Goal: Task Accomplishment & Management: Complete application form

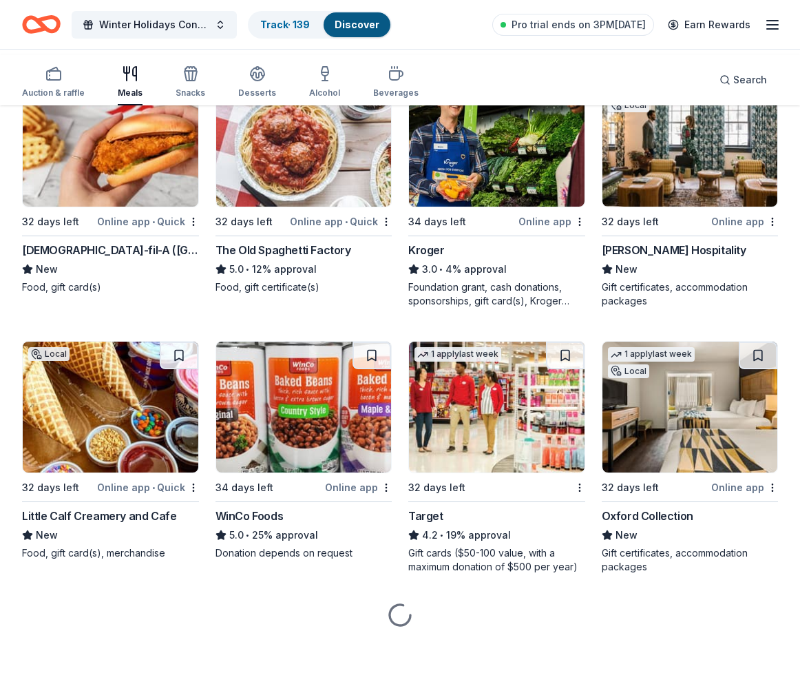
scroll to position [967, 0]
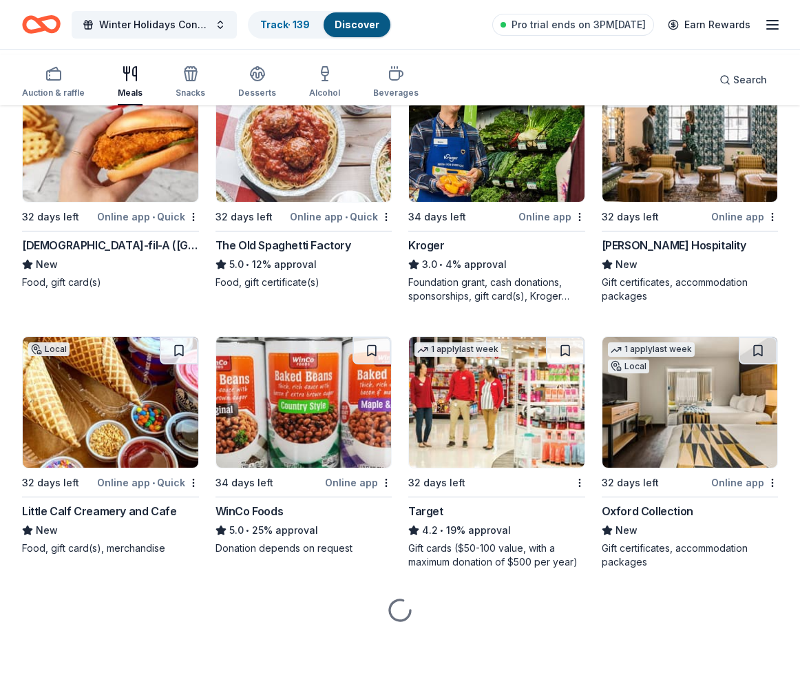
click at [149, 202] on img at bounding box center [111, 136] width 176 height 131
click at [294, 202] on img at bounding box center [304, 136] width 176 height 131
click at [687, 253] on div "Oliver Hospitality" at bounding box center [674, 245] width 145 height 17
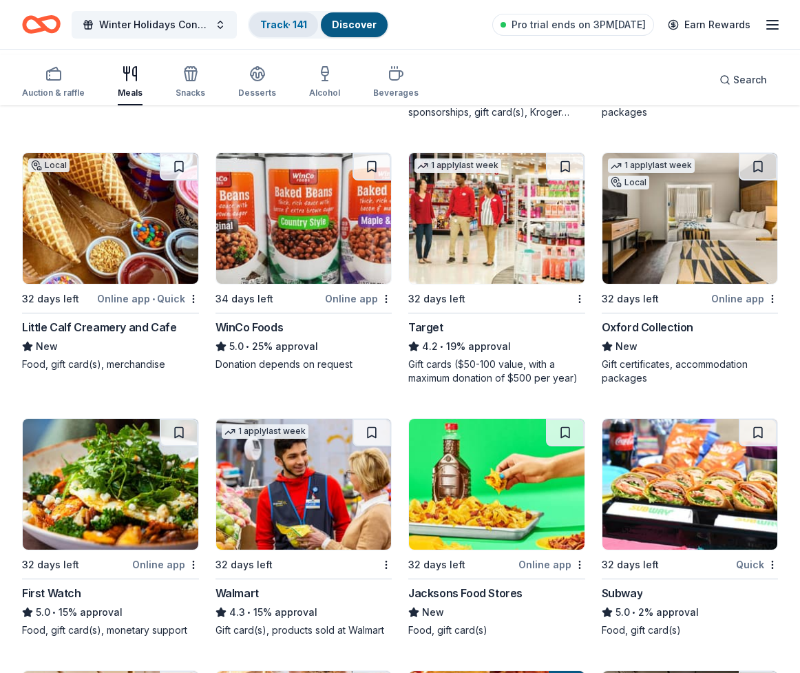
scroll to position [1102, 0]
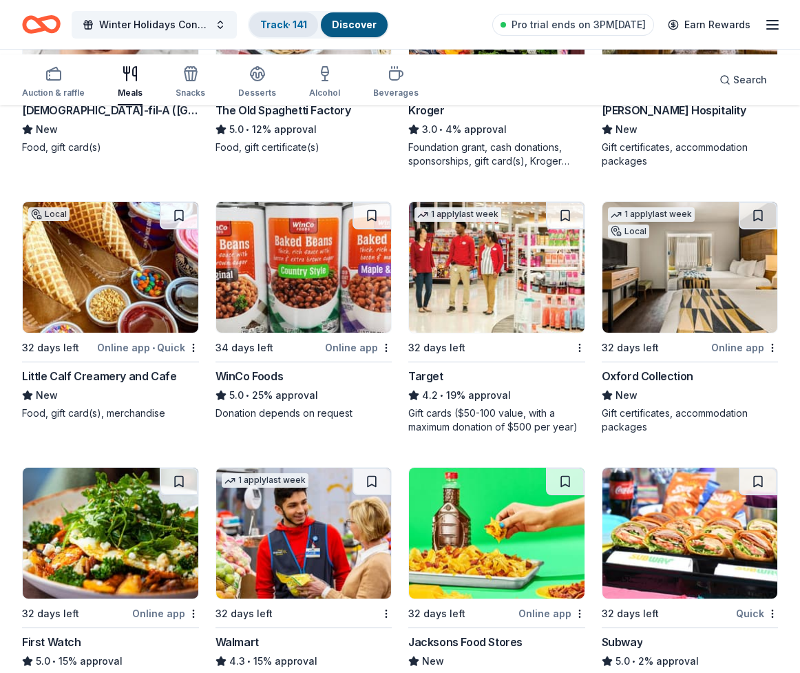
click at [316, 37] on div "Track · 141" at bounding box center [283, 24] width 69 height 25
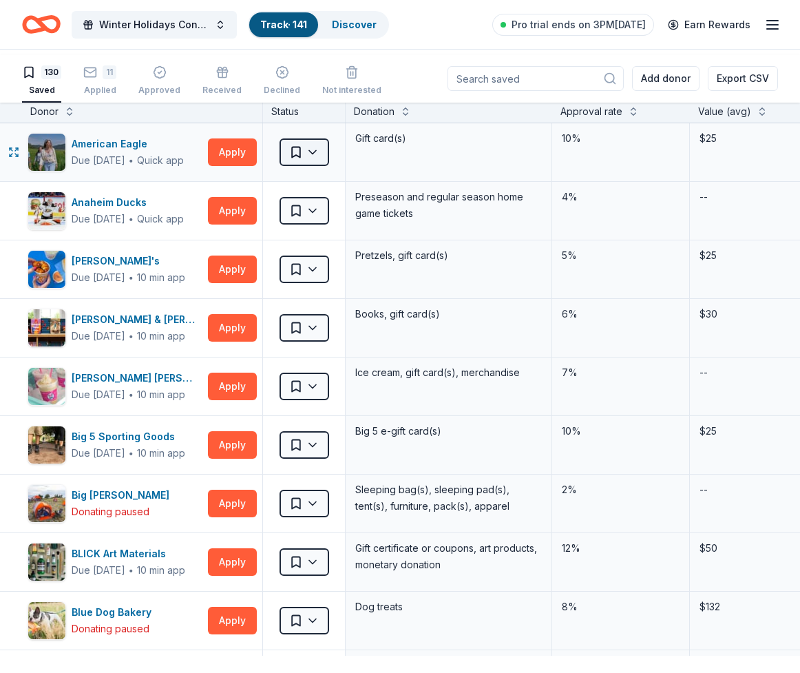
scroll to position [21, 0]
click at [222, 166] on button "Apply" at bounding box center [232, 152] width 49 height 28
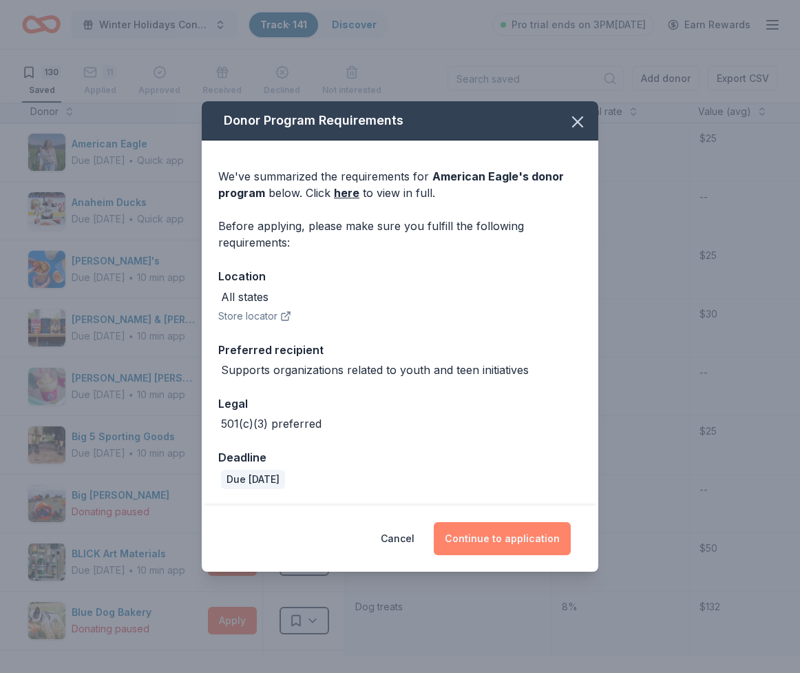
click at [501, 555] on button "Continue to application" at bounding box center [502, 538] width 137 height 33
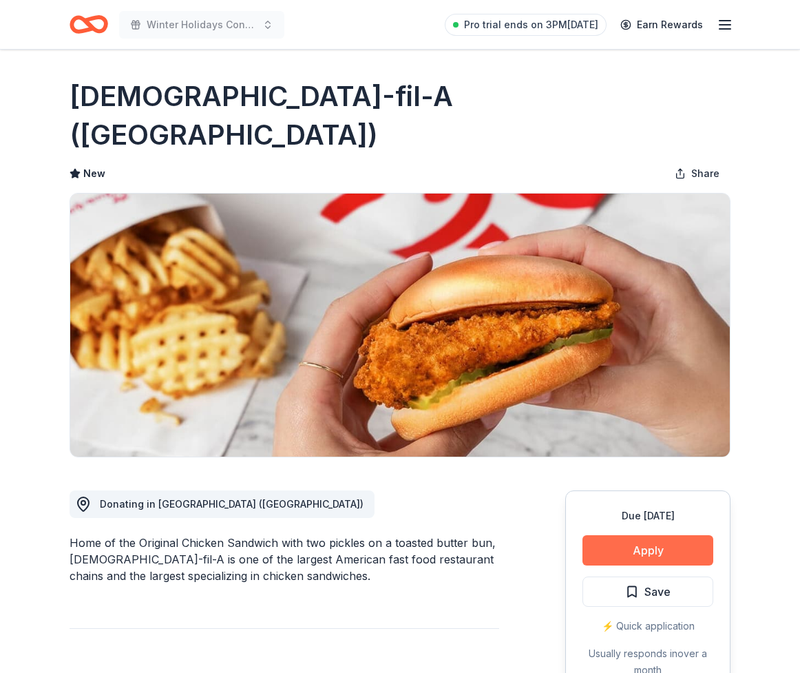
click at [610, 565] on button "Apply" at bounding box center [648, 550] width 131 height 30
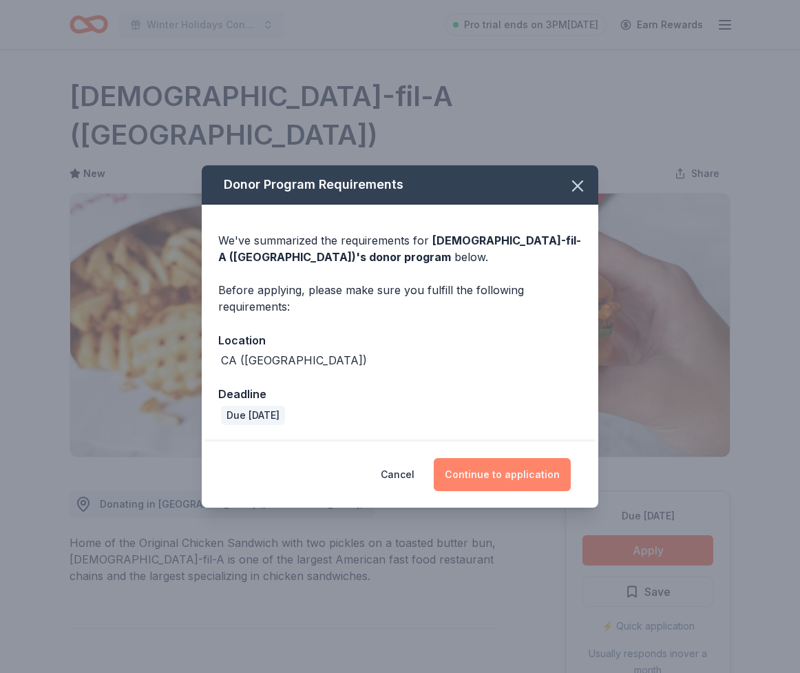
click at [553, 491] on button "Continue to application" at bounding box center [502, 474] width 137 height 33
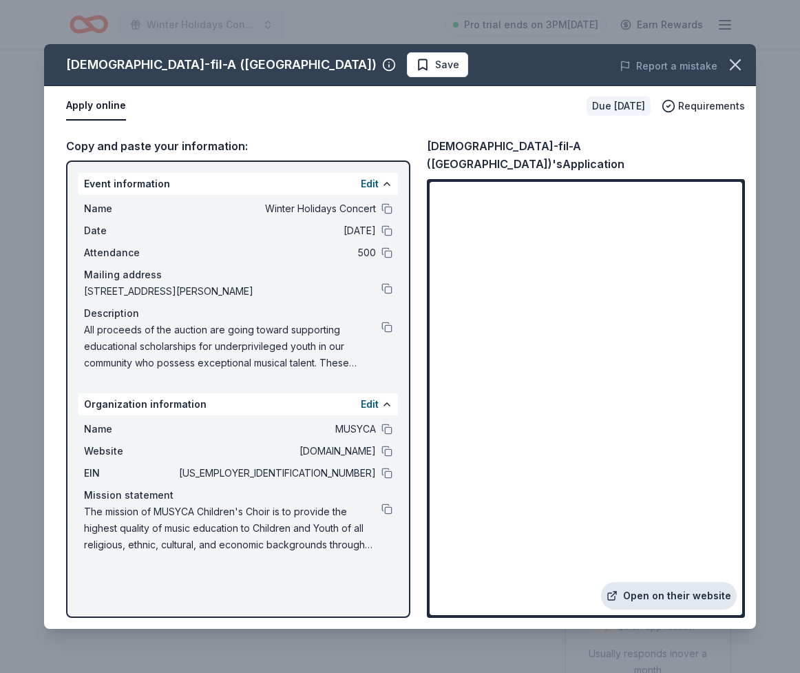
click at [636, 582] on link "Open on their website" at bounding box center [669, 596] width 136 height 28
click at [416, 73] on span "Save" at bounding box center [437, 64] width 43 height 17
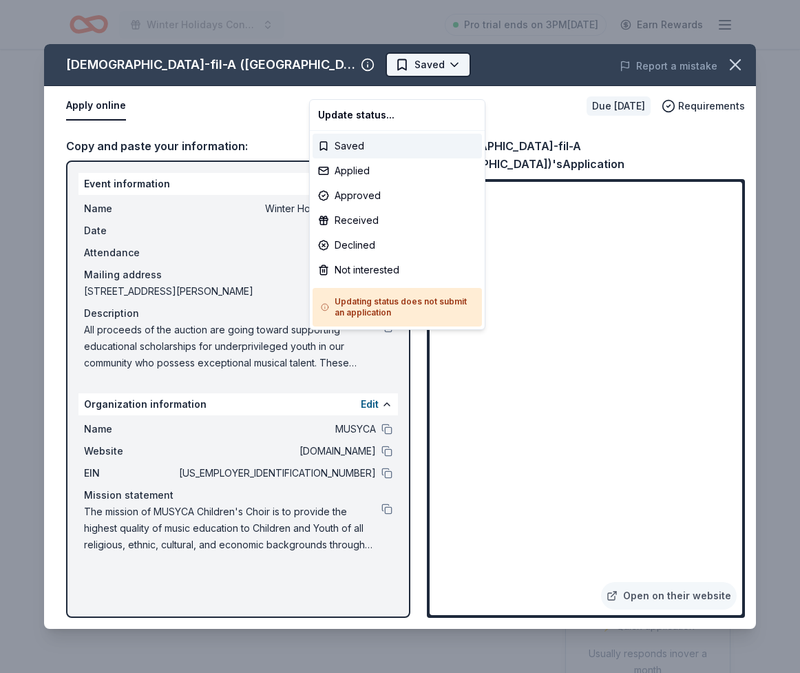
click at [378, 83] on html "Winter Holidays Concert Pro trial ends on 3PM, 10/20 Earn Rewards Due in 32 day…" at bounding box center [400, 336] width 800 height 673
click at [353, 183] on div "Applied" at bounding box center [397, 170] width 169 height 25
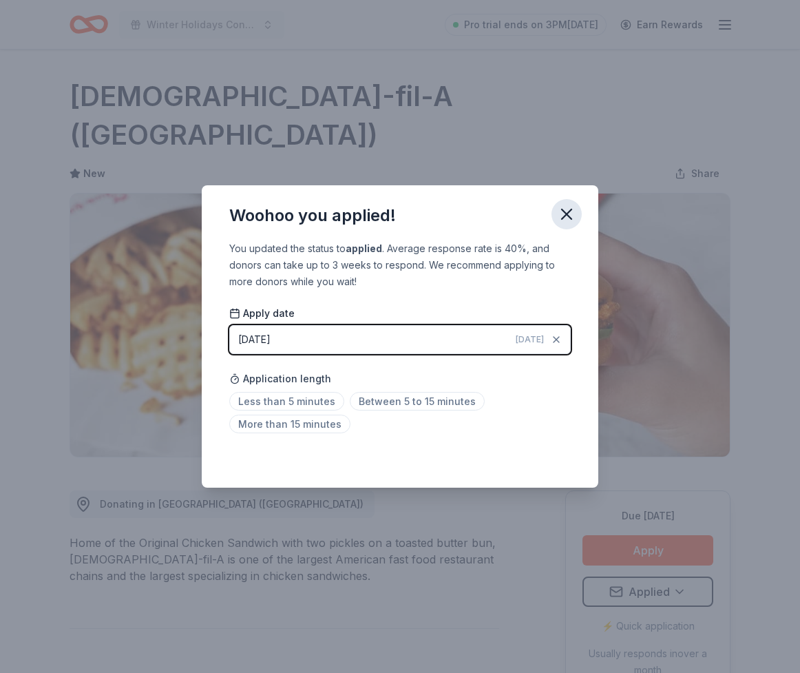
click at [572, 209] on icon "button" at bounding box center [567, 214] width 10 height 10
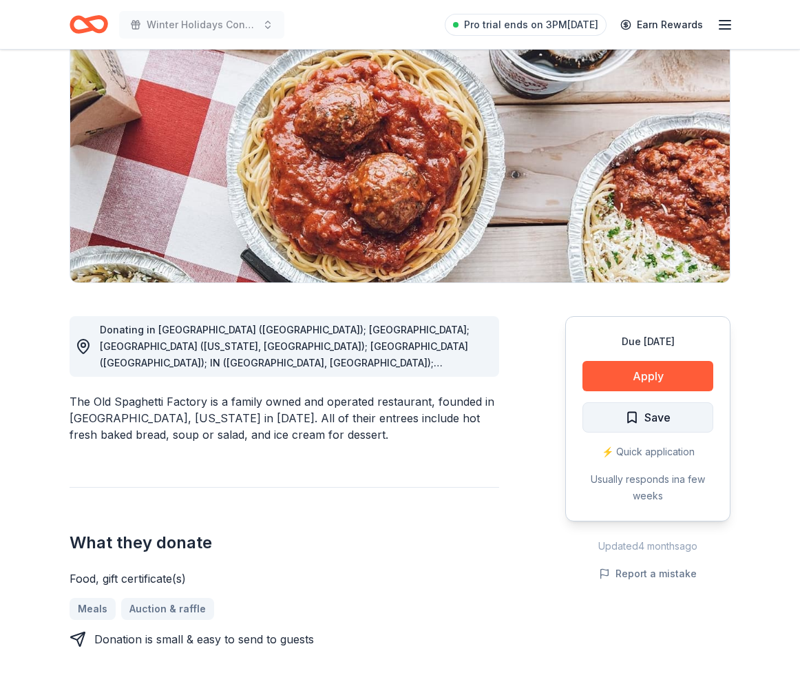
scroll to position [229, 0]
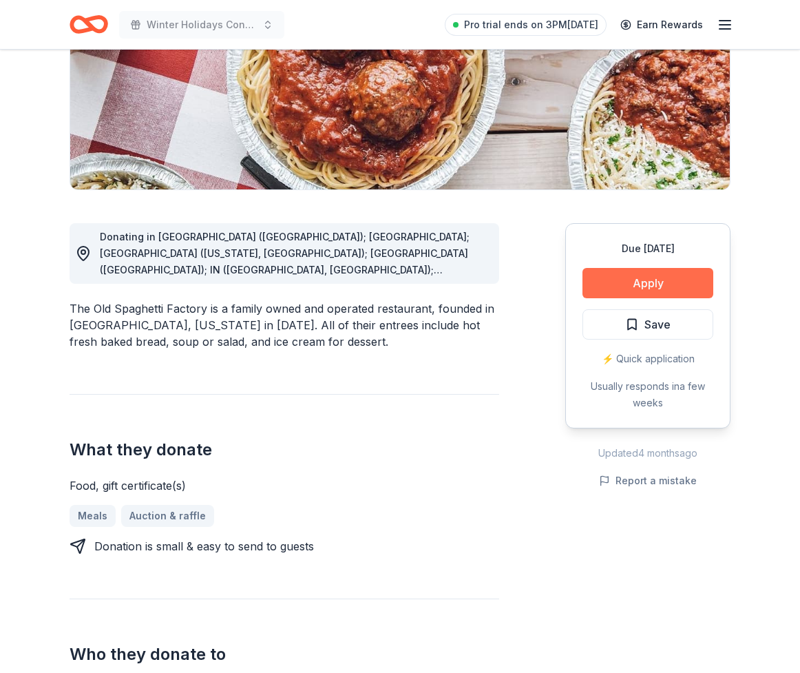
click at [612, 298] on button "Apply" at bounding box center [648, 283] width 131 height 30
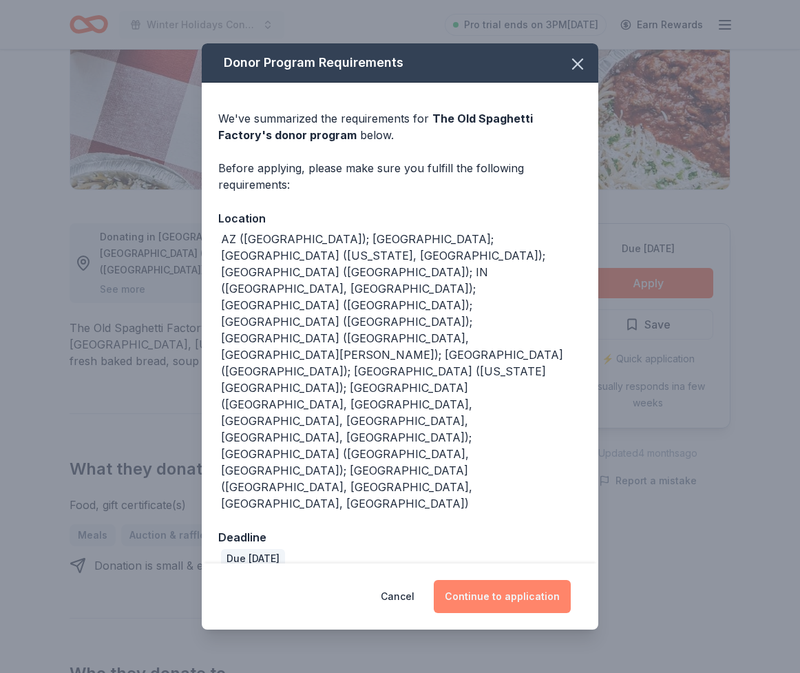
click at [548, 580] on button "Continue to application" at bounding box center [502, 596] width 137 height 33
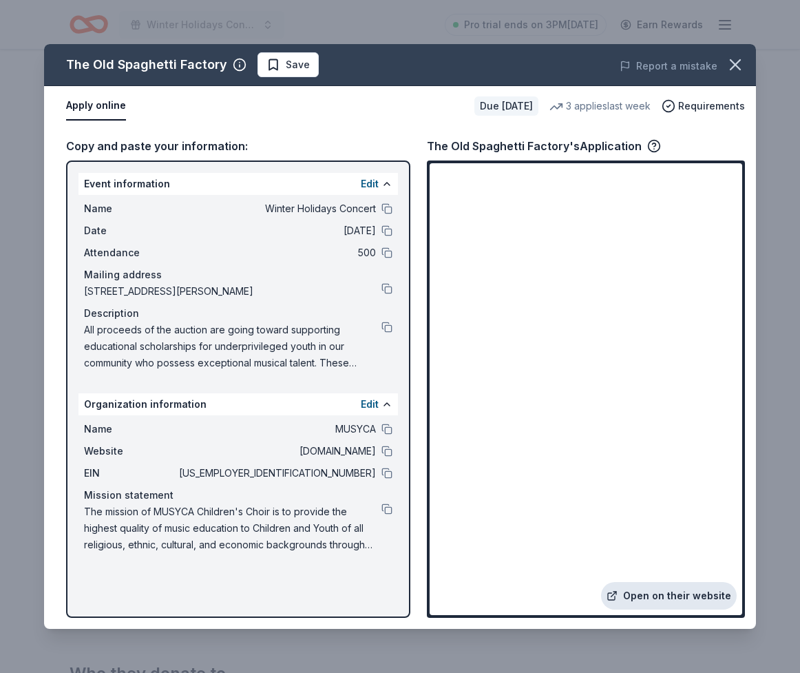
click at [636, 582] on link "Open on their website" at bounding box center [669, 596] width 136 height 28
click at [310, 73] on span "Save" at bounding box center [288, 64] width 43 height 17
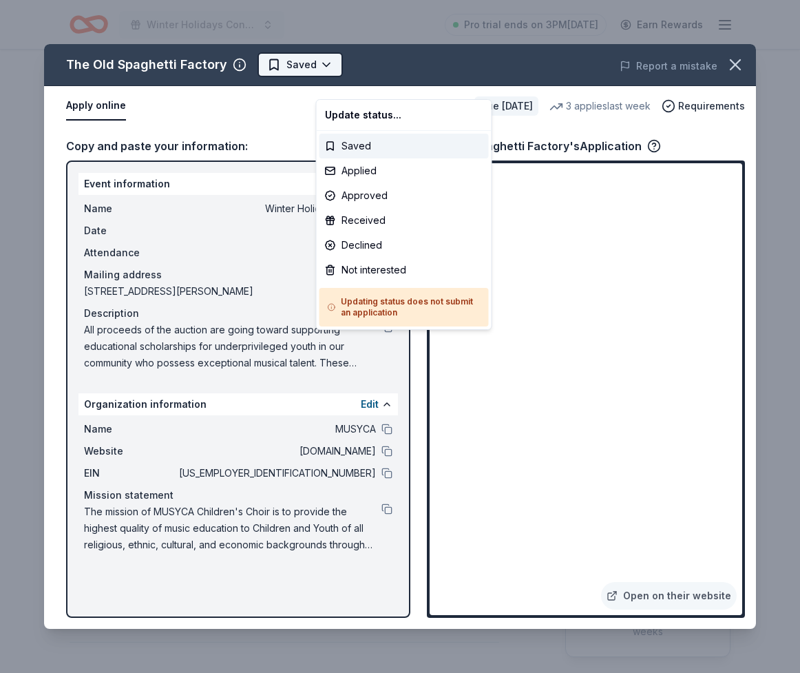
scroll to position [0, 0]
click at [374, 80] on html "Winter Holidays Concert Pro trial ends on 3PM, 10/20 Earn Rewards Due in 32 day…" at bounding box center [400, 336] width 800 height 673
click at [357, 183] on div "Applied" at bounding box center [404, 170] width 169 height 25
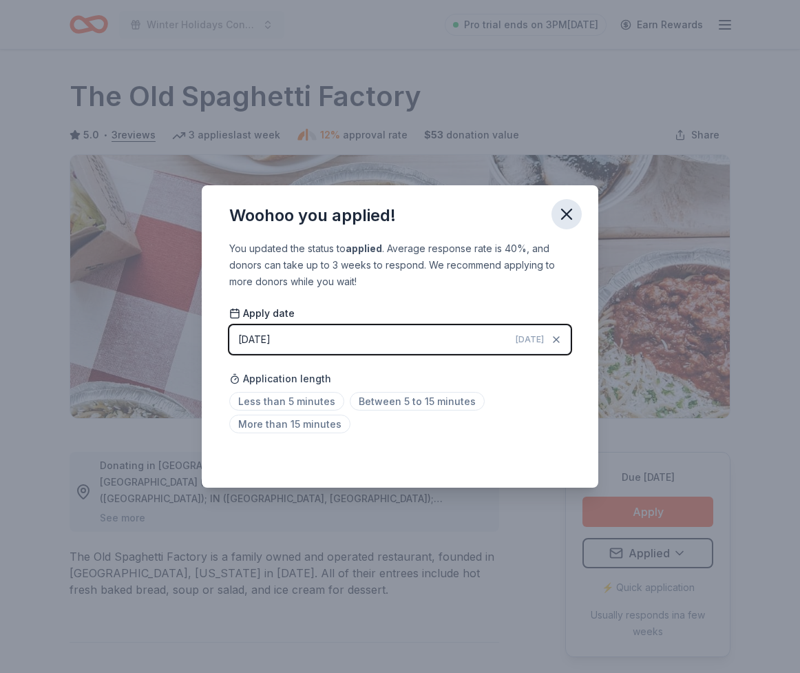
click at [572, 209] on icon "button" at bounding box center [567, 214] width 10 height 10
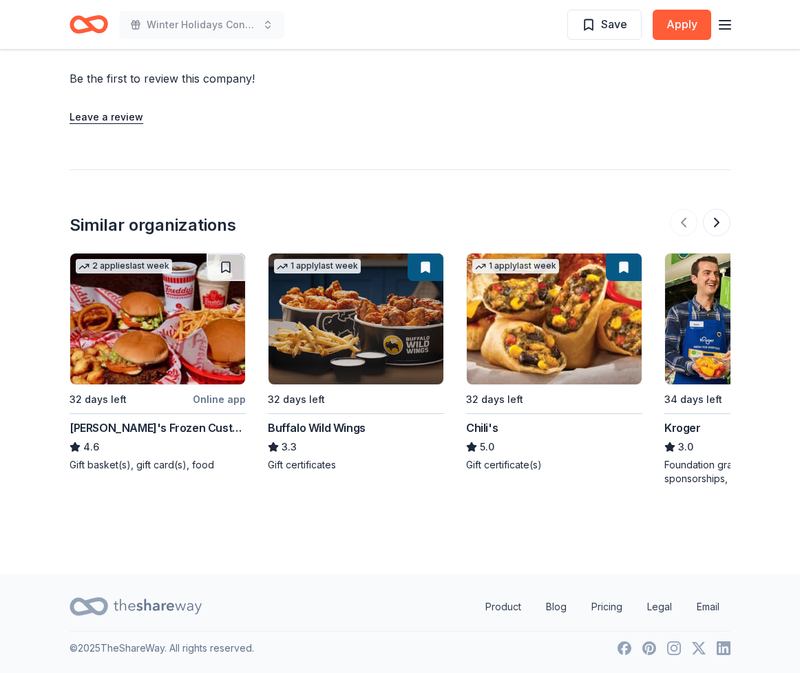
scroll to position [1493, 0]
click at [638, 361] on img at bounding box center [554, 318] width 175 height 131
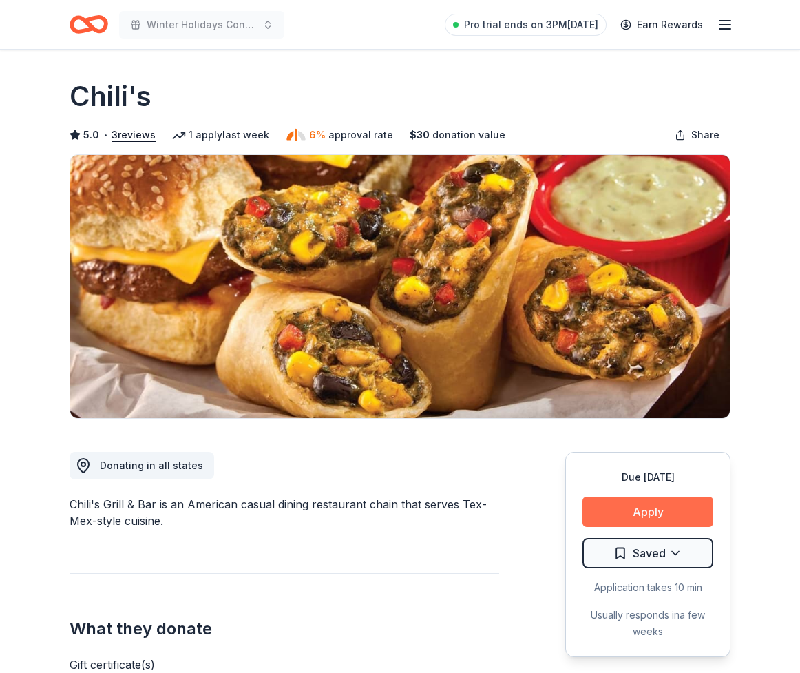
click at [608, 527] on button "Apply" at bounding box center [648, 512] width 131 height 30
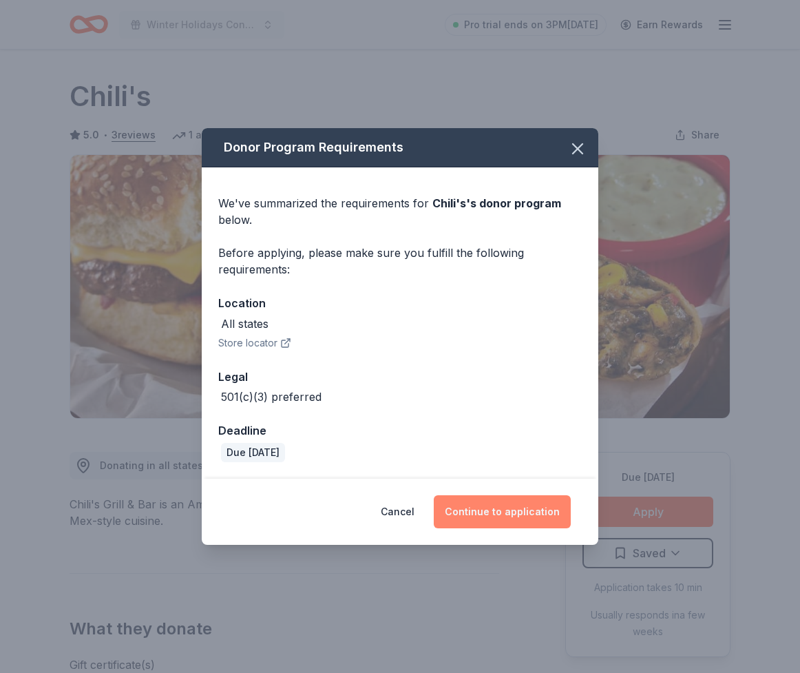
click at [568, 528] on button "Continue to application" at bounding box center [502, 511] width 137 height 33
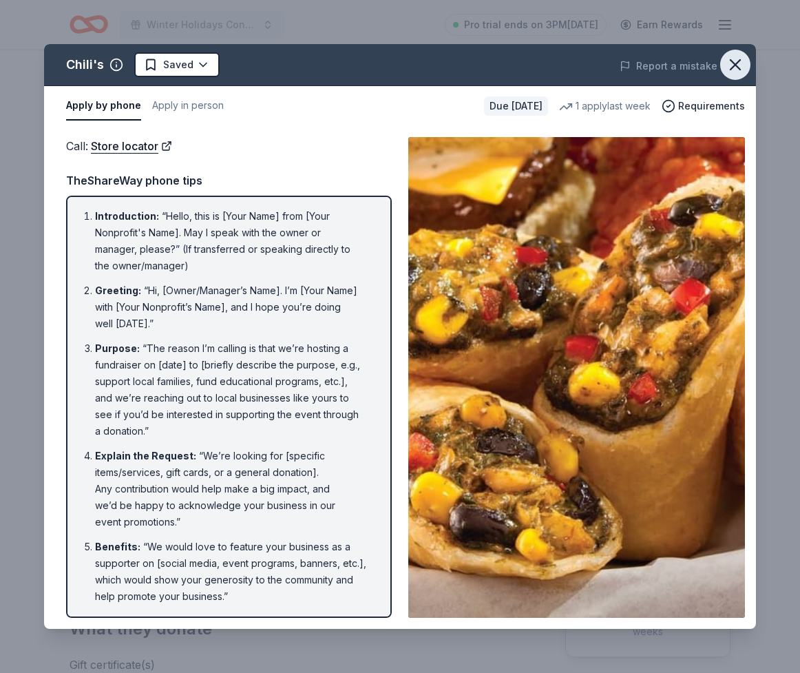
click at [731, 70] on icon "button" at bounding box center [736, 65] width 10 height 10
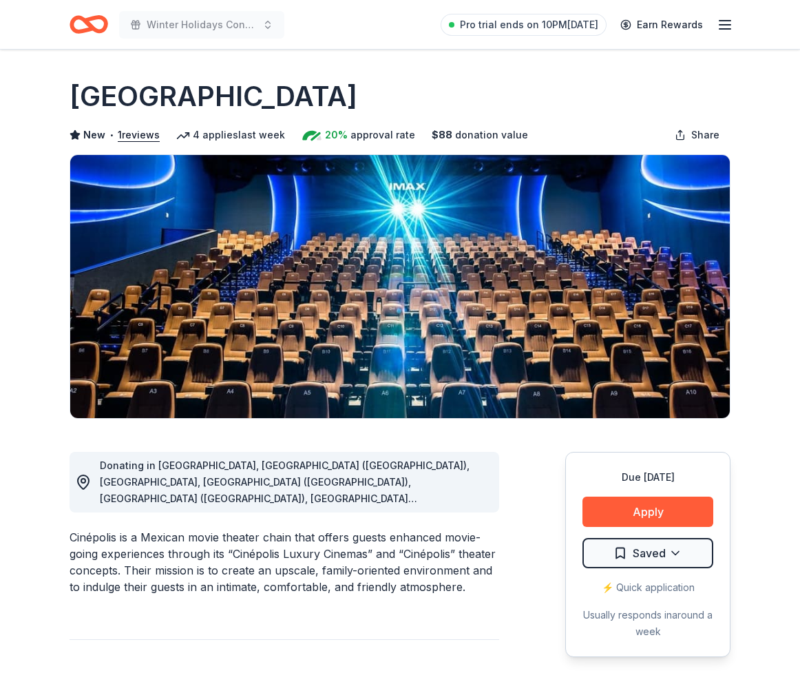
scroll to position [234, 0]
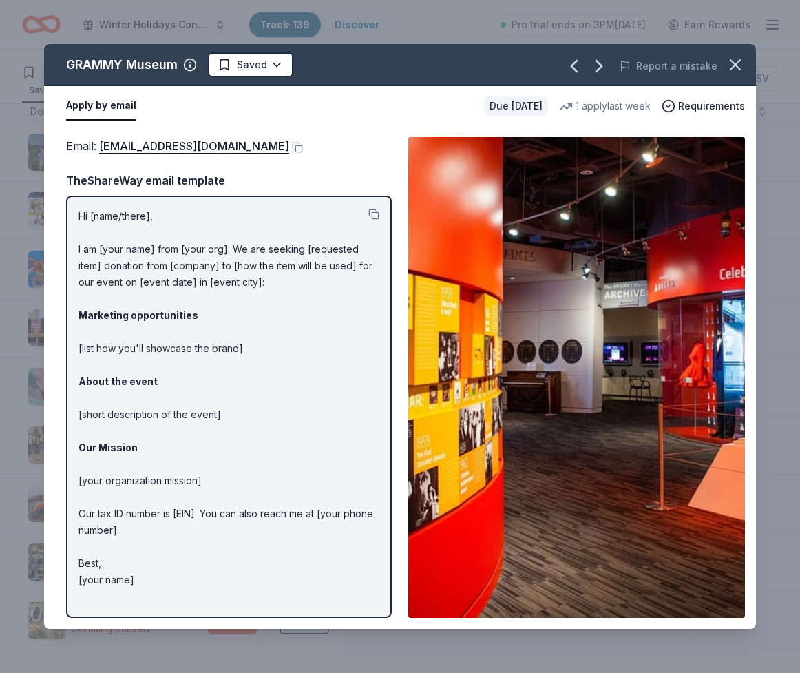
scroll to position [2617, 6]
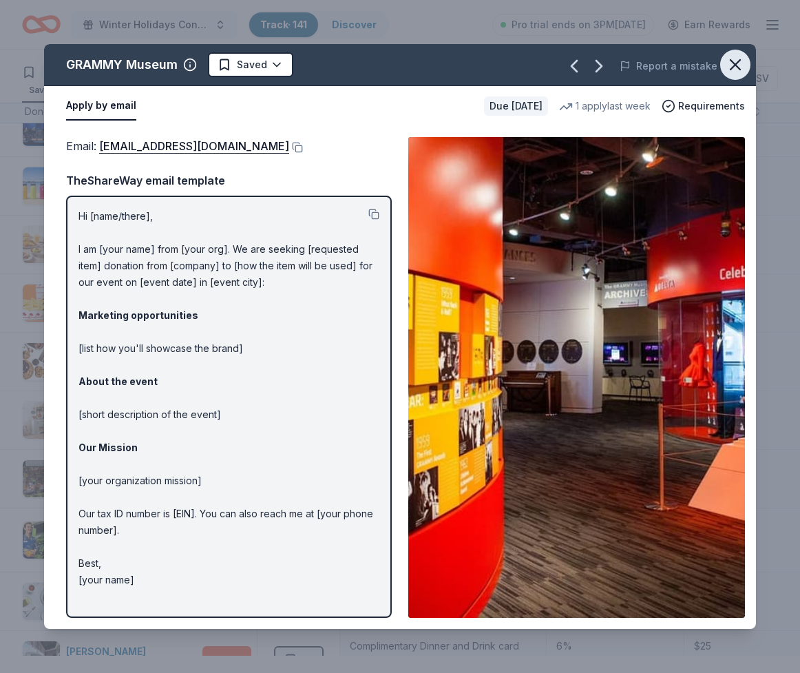
click at [731, 70] on icon "button" at bounding box center [736, 65] width 10 height 10
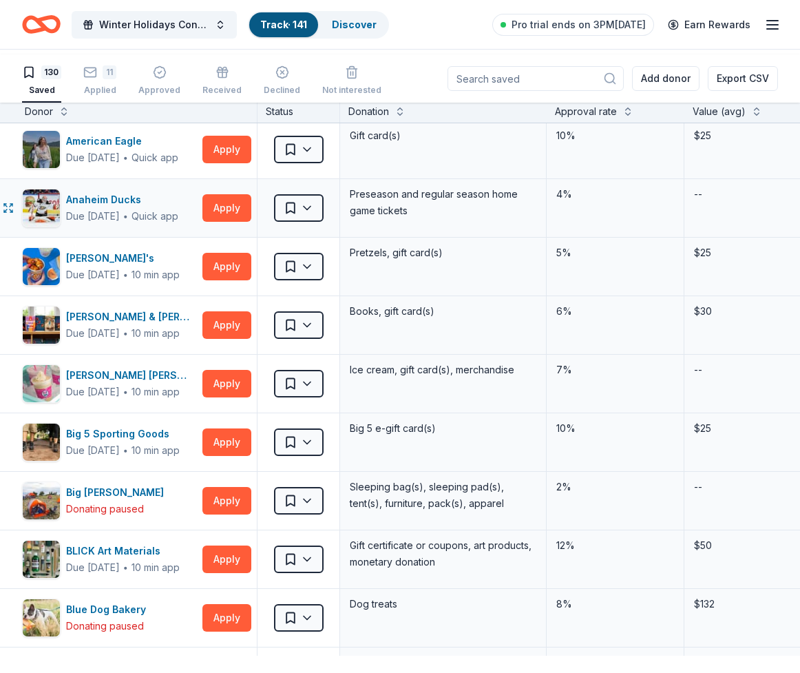
scroll to position [0, 6]
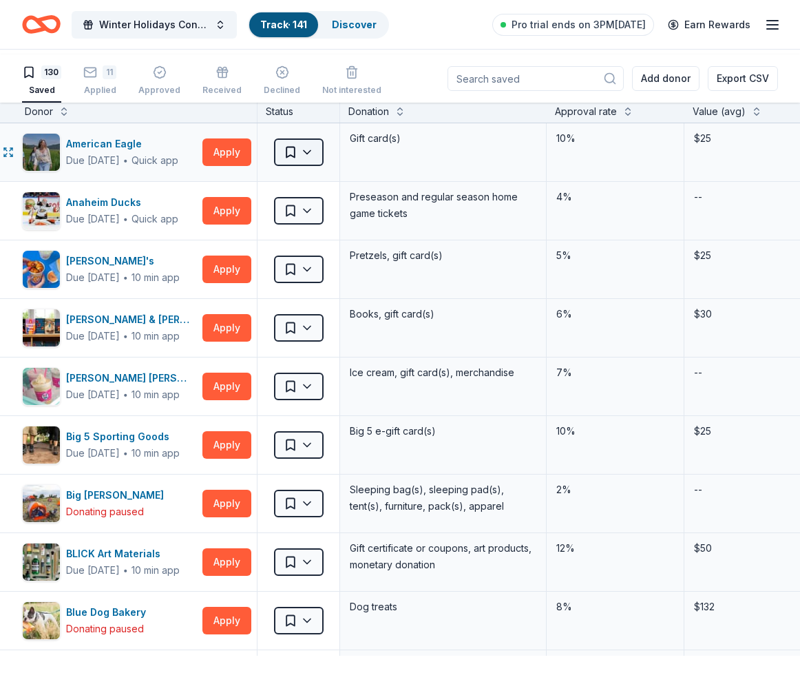
click at [329, 206] on html "Winter Holidays Concert Track · 141 Discover Pro trial ends on 3PM, 10/20 Earn …" at bounding box center [400, 336] width 800 height 673
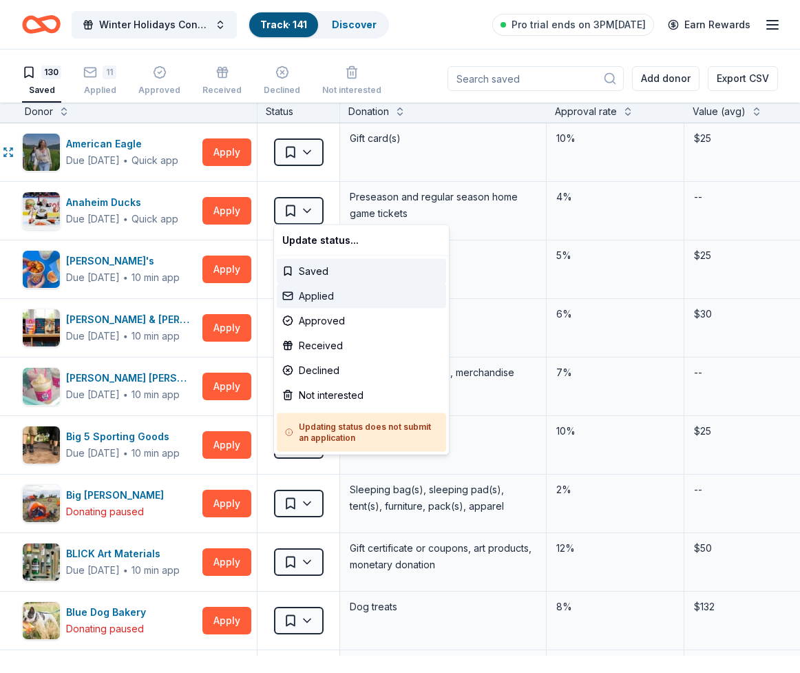
click at [326, 309] on div "Applied" at bounding box center [361, 296] width 169 height 25
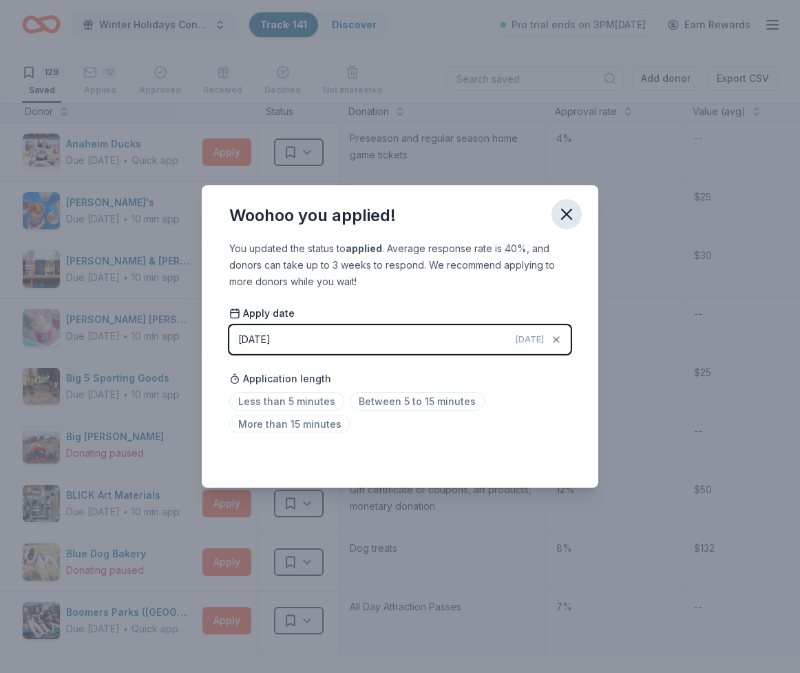
click at [576, 205] on icon "button" at bounding box center [566, 214] width 19 height 19
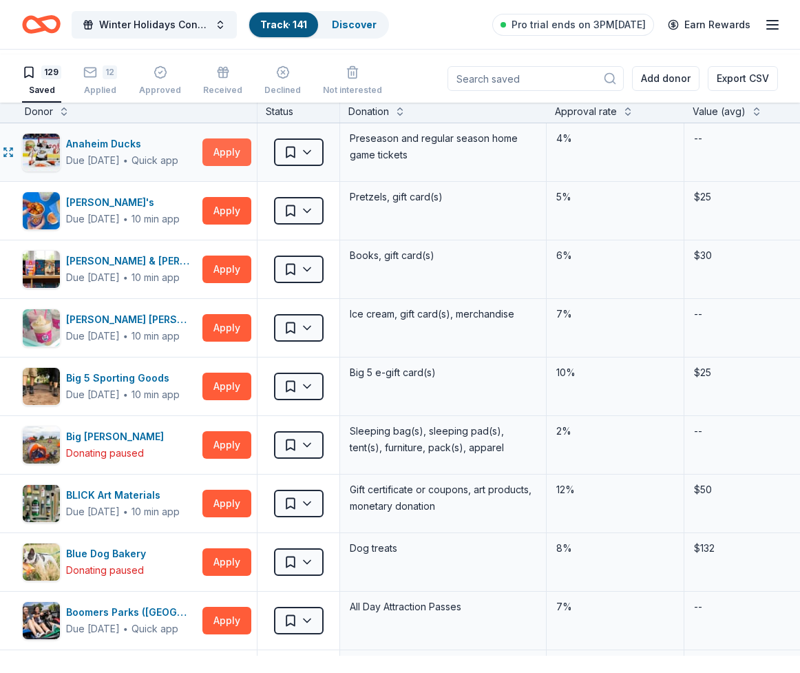
click at [236, 166] on button "Apply" at bounding box center [226, 152] width 49 height 28
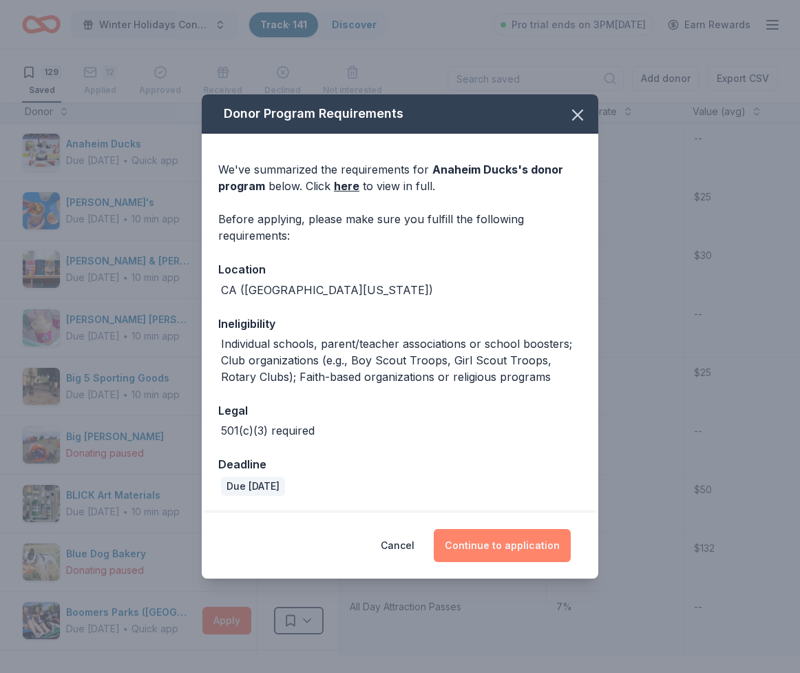
click at [518, 562] on button "Continue to application" at bounding box center [502, 545] width 137 height 33
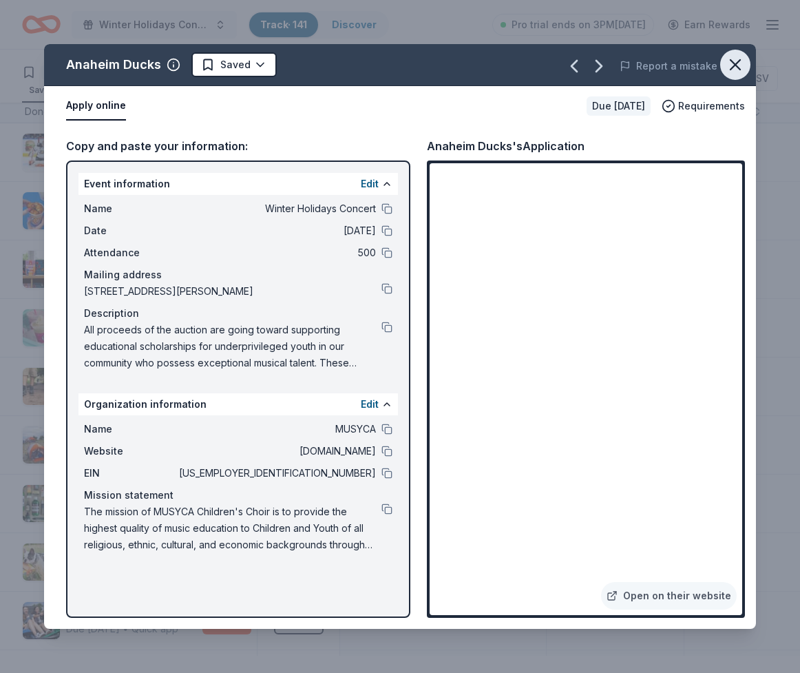
click at [731, 70] on icon "button" at bounding box center [736, 65] width 10 height 10
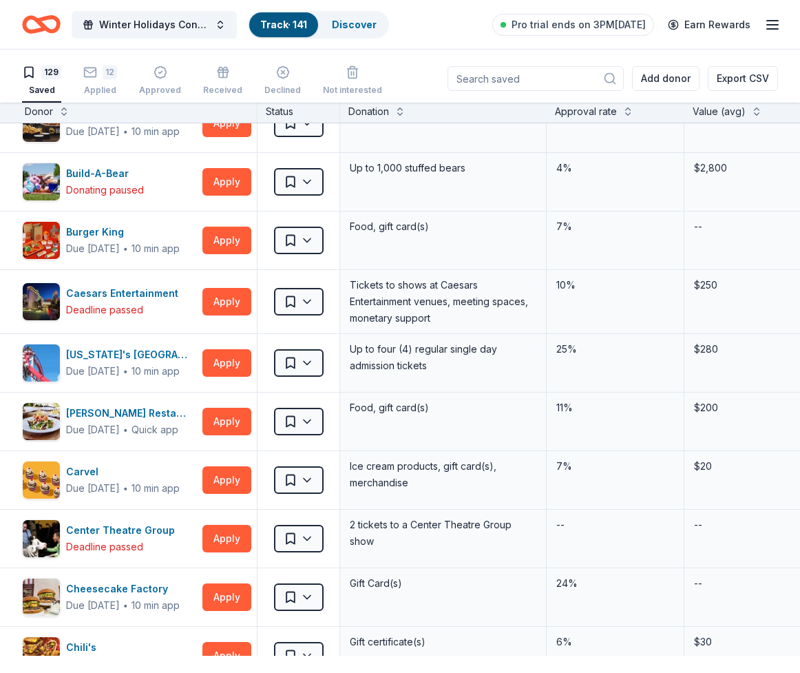
scroll to position [618, 6]
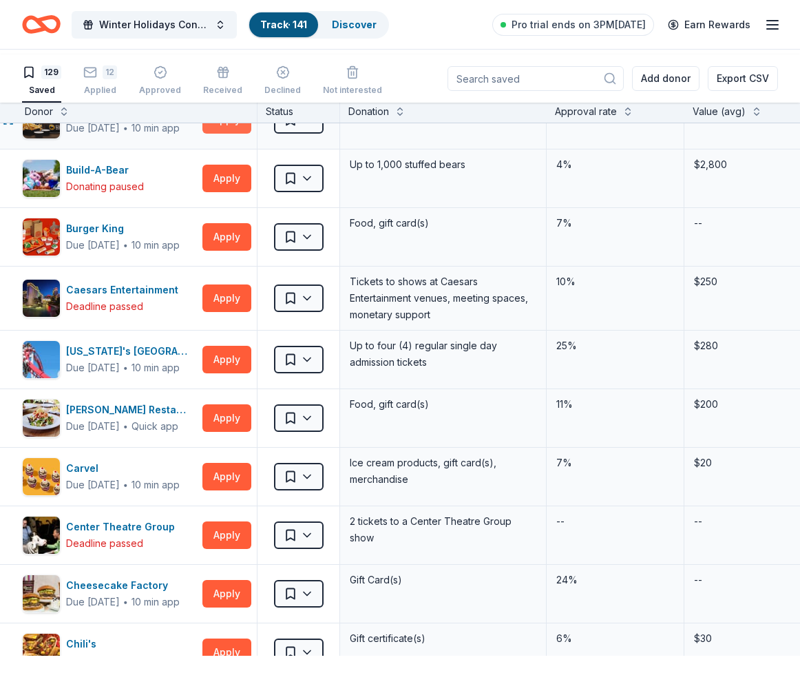
click at [226, 134] on button "Apply" at bounding box center [226, 120] width 49 height 28
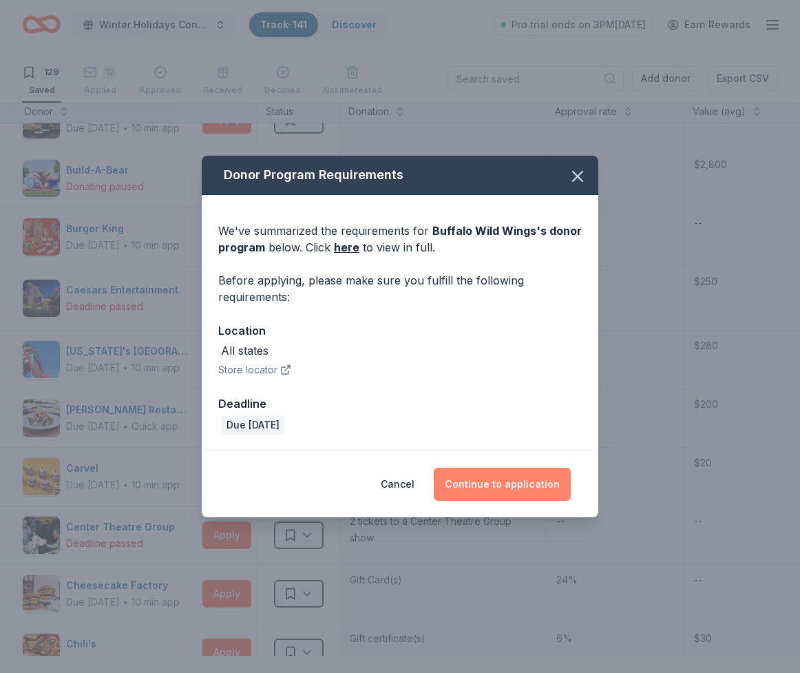
click at [517, 501] on button "Continue to application" at bounding box center [502, 484] width 137 height 33
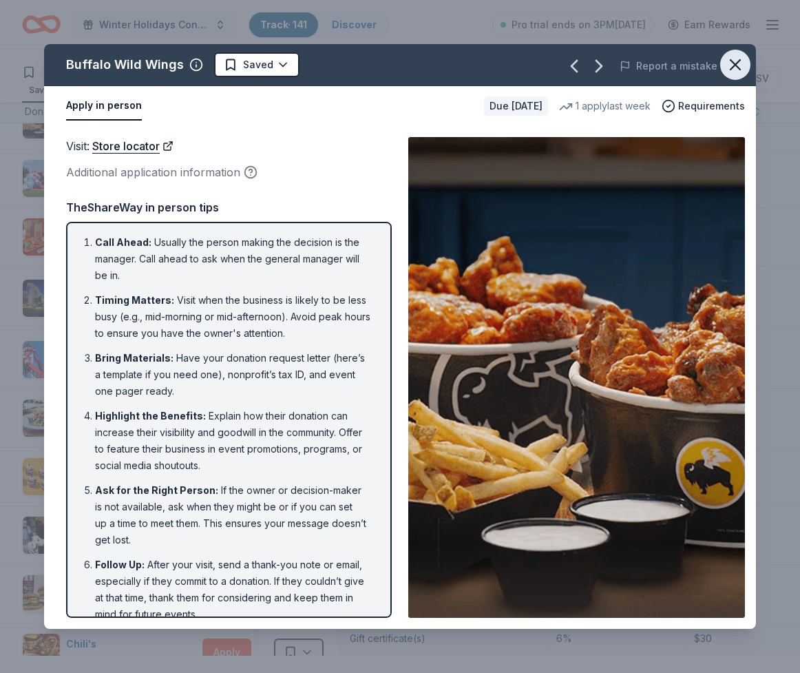
click at [731, 70] on icon "button" at bounding box center [736, 65] width 10 height 10
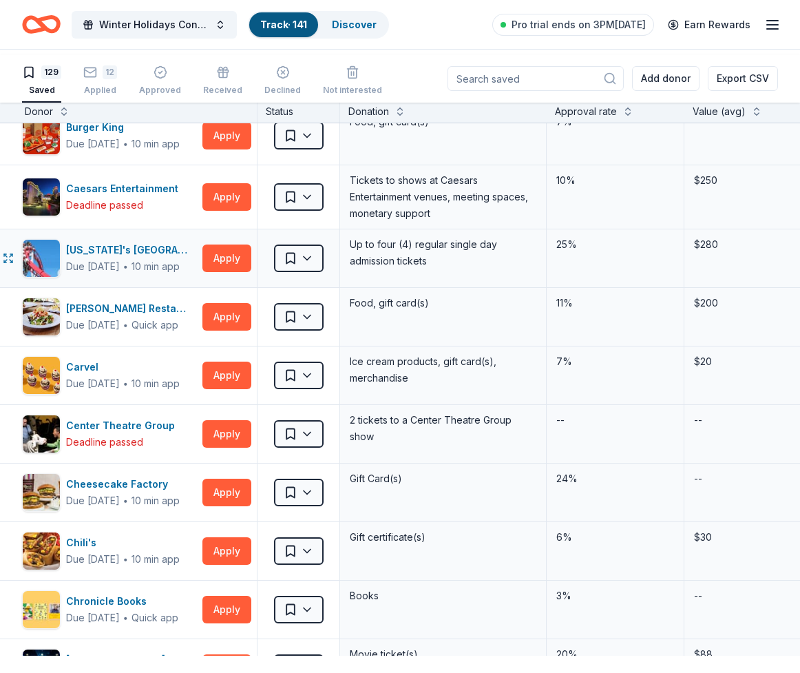
scroll to position [725, 6]
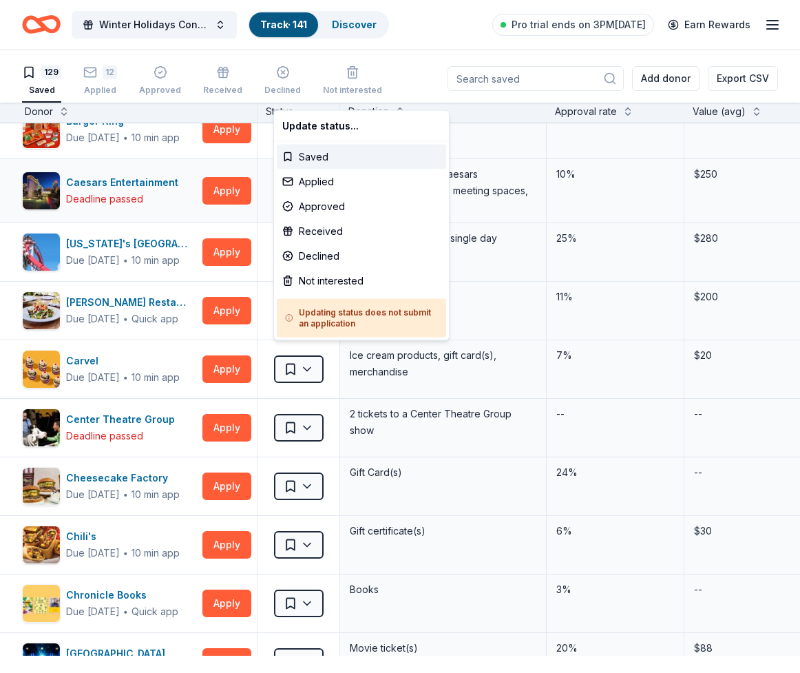
click at [303, 425] on html "Winter Holidays Concert Track · 141 Discover Pro trial ends on 3PM, 10/20 Earn …" at bounding box center [400, 336] width 800 height 673
click at [312, 293] on div "Not interested" at bounding box center [361, 281] width 169 height 25
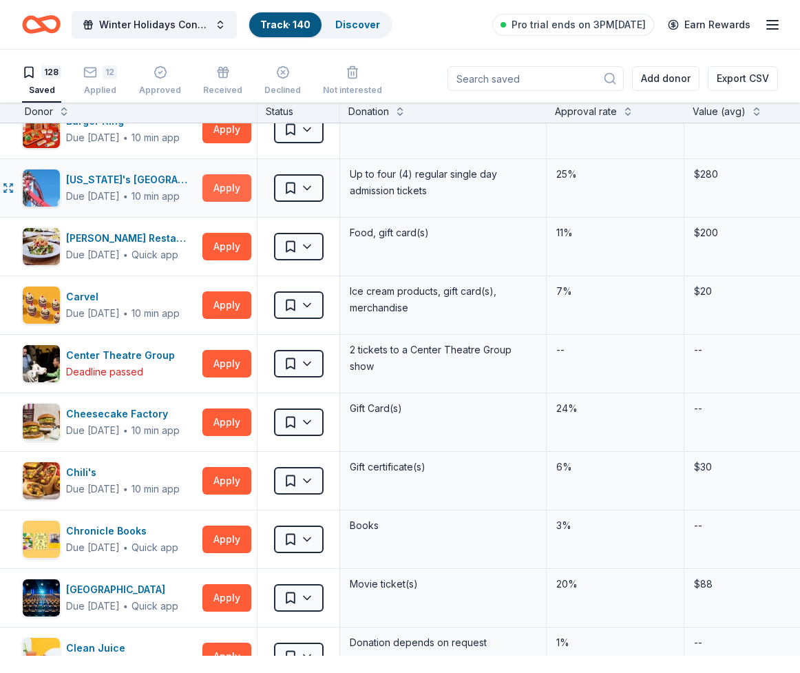
click at [239, 202] on button "Apply" at bounding box center [226, 188] width 49 height 28
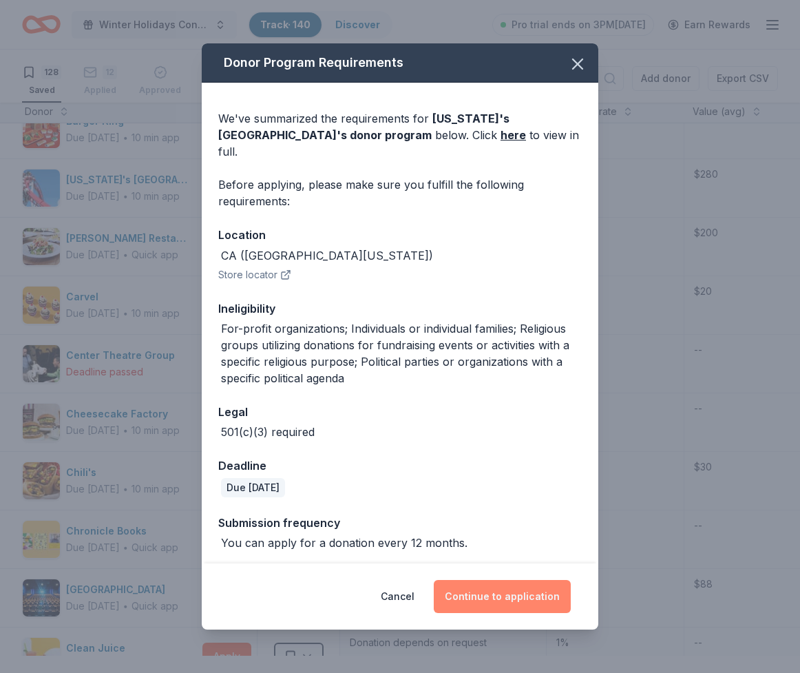
click at [526, 580] on button "Continue to application" at bounding box center [502, 596] width 137 height 33
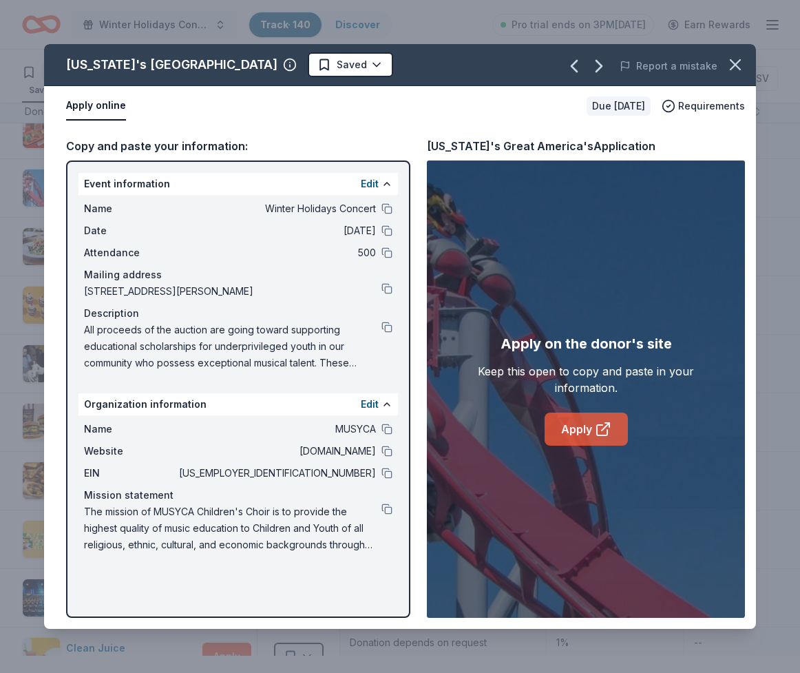
click at [586, 446] on link "Apply" at bounding box center [586, 429] width 83 height 33
drag, startPoint x: 714, startPoint y: 80, endPoint x: 691, endPoint y: 86, distance: 23.6
click at [726, 74] on icon "button" at bounding box center [735, 64] width 19 height 19
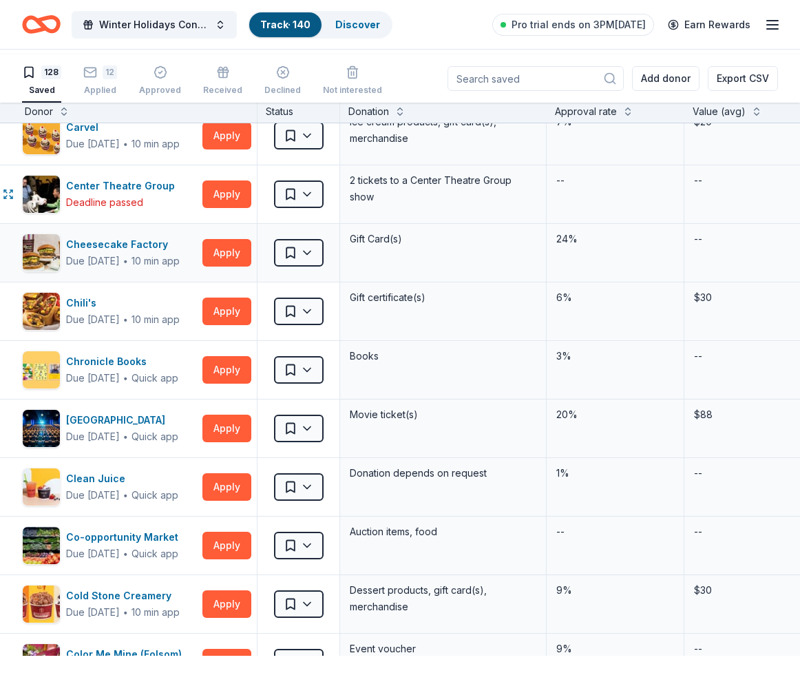
scroll to position [897, 6]
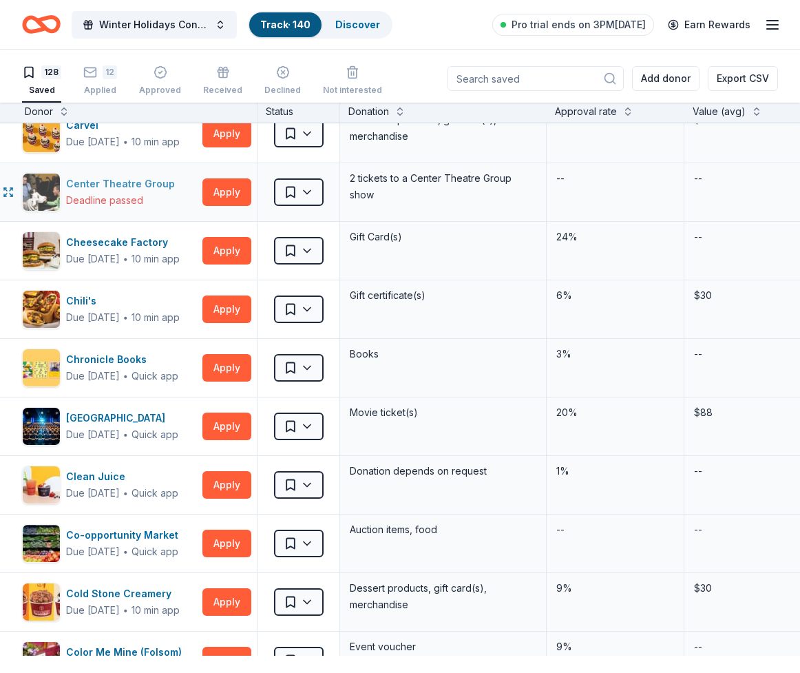
click at [133, 192] on div "Center Theatre Group" at bounding box center [123, 184] width 114 height 17
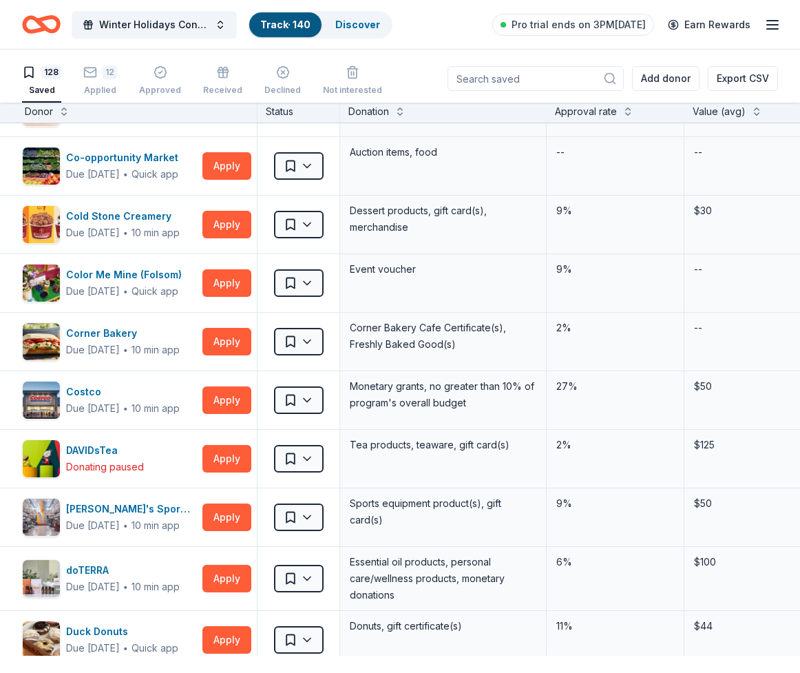
scroll to position [1277, 6]
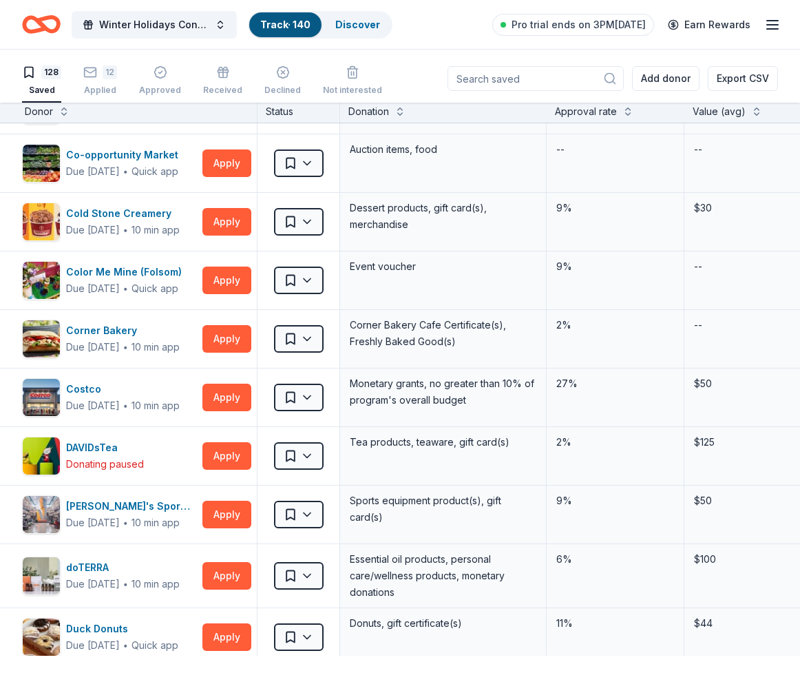
click at [231, 60] on button "Apply" at bounding box center [226, 46] width 49 height 28
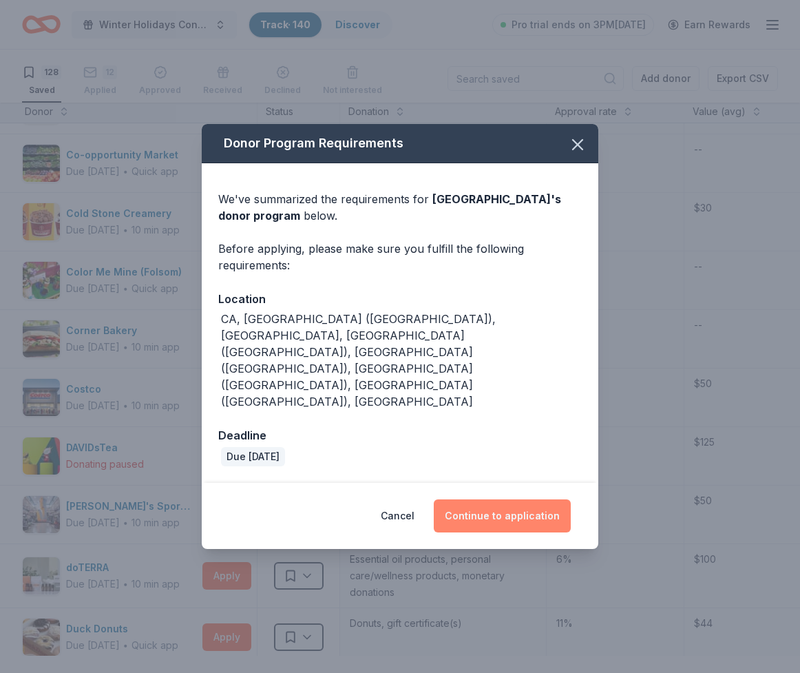
click at [469, 523] on button "Continue to application" at bounding box center [502, 515] width 137 height 33
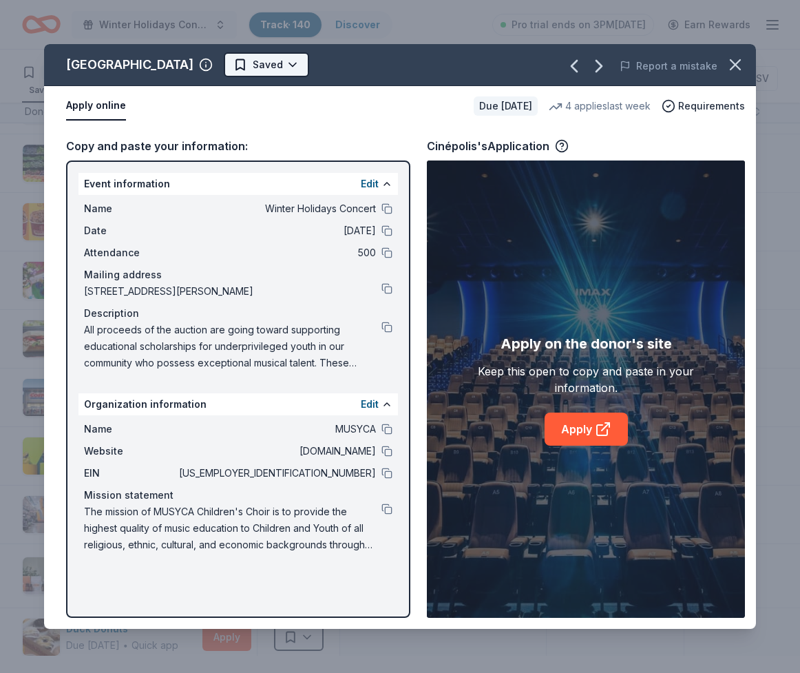
click at [230, 77] on html "Winter Holidays Concert Track · 140 Discover Pro trial ends on 3PM, 10/20 Earn …" at bounding box center [400, 336] width 800 height 673
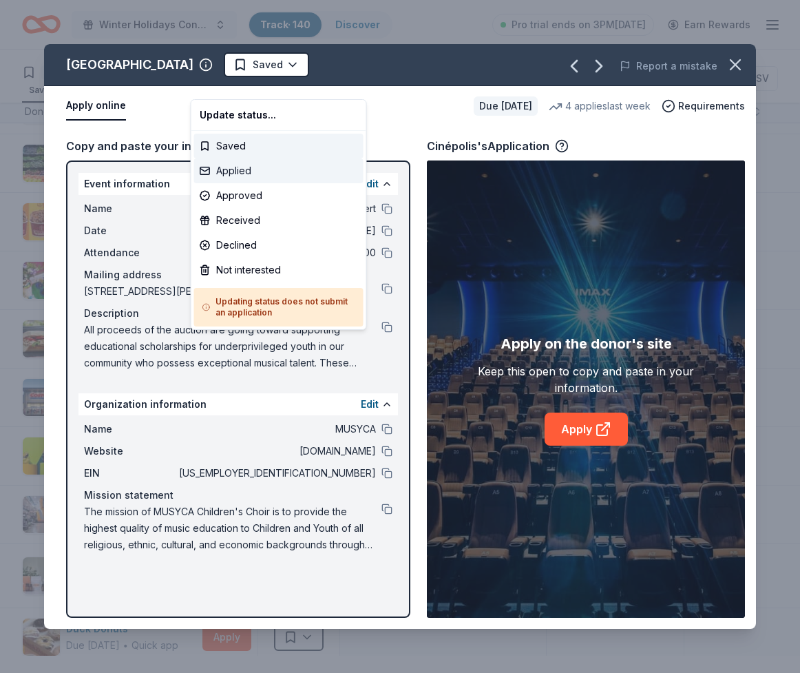
drag, startPoint x: 218, startPoint y: 172, endPoint x: 216, endPoint y: 182, distance: 9.9
click at [216, 179] on div "Update status... Saved Applied Approved Received Declined Not interested Updati…" at bounding box center [279, 214] width 176 height 231
click at [216, 183] on div "Applied" at bounding box center [278, 170] width 169 height 25
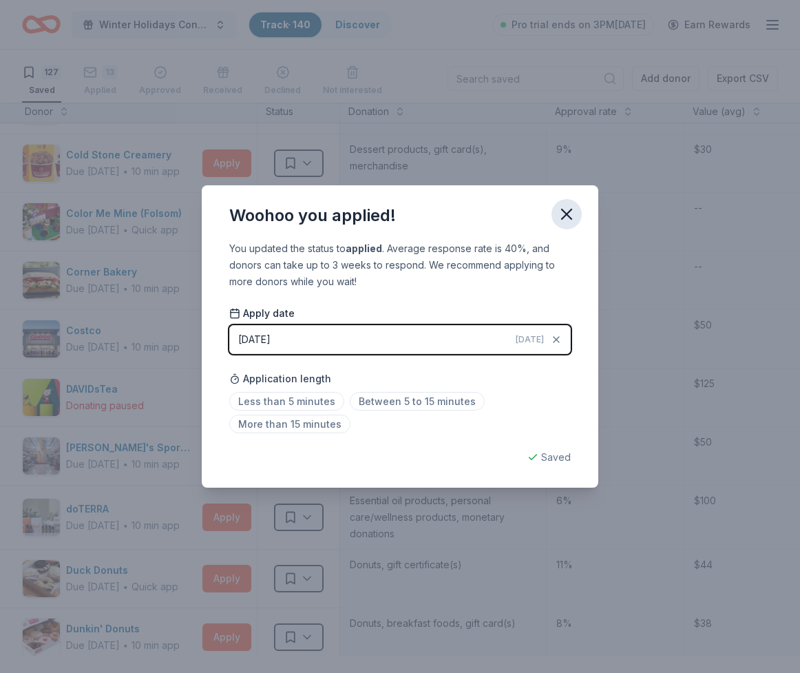
drag, startPoint x: 609, startPoint y: 178, endPoint x: 595, endPoint y: 184, distance: 14.8
click at [576, 205] on icon "button" at bounding box center [566, 214] width 19 height 19
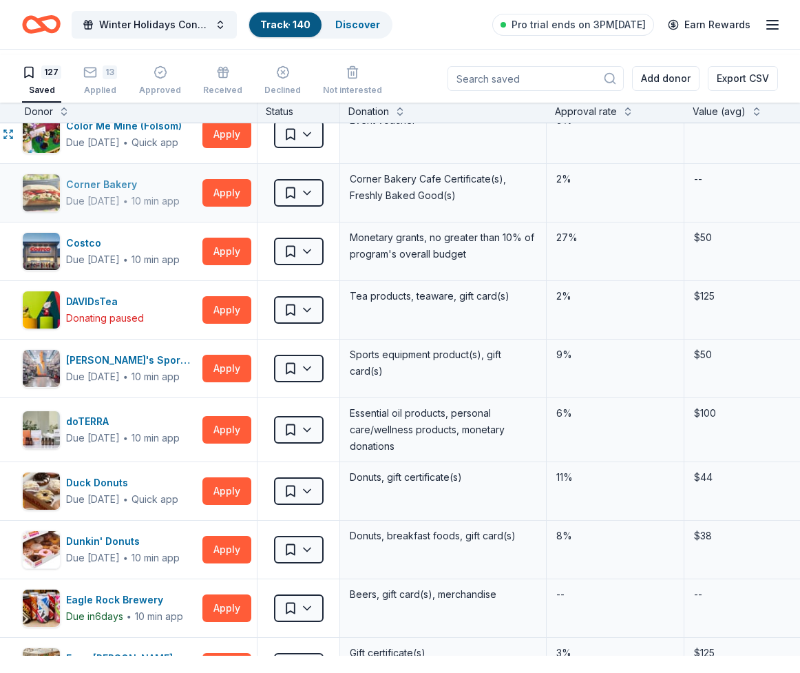
scroll to position [1377, 6]
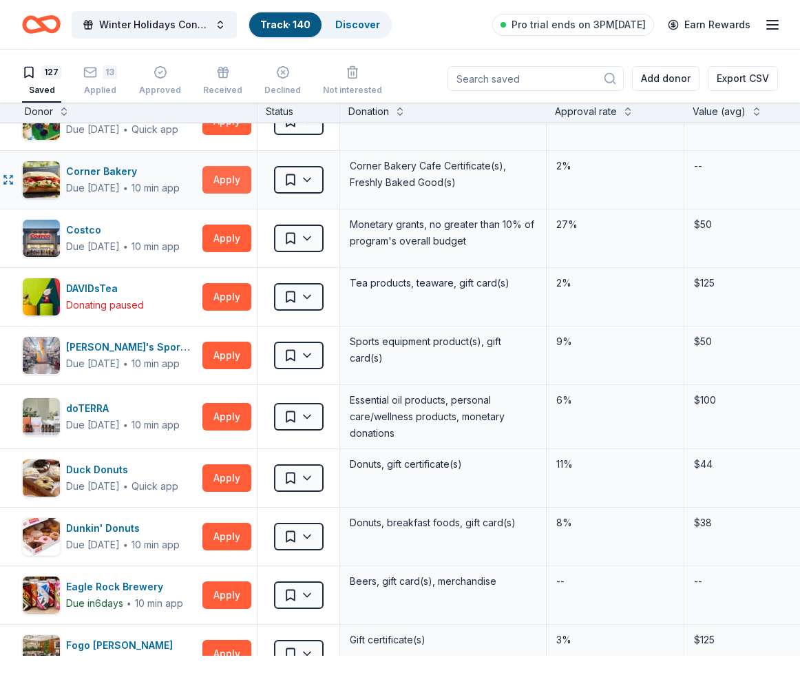
click at [211, 194] on button "Apply" at bounding box center [226, 180] width 49 height 28
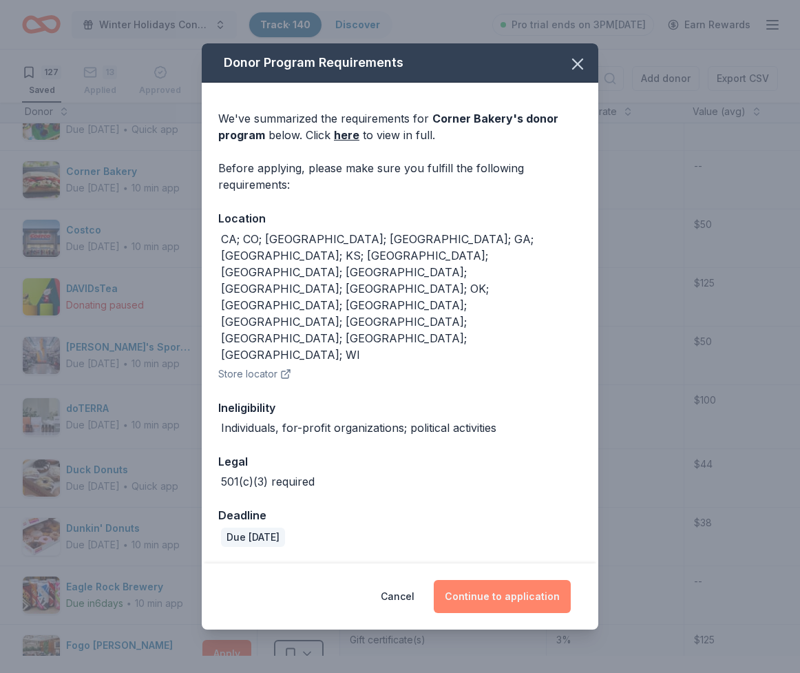
click at [508, 585] on button "Continue to application" at bounding box center [502, 596] width 137 height 33
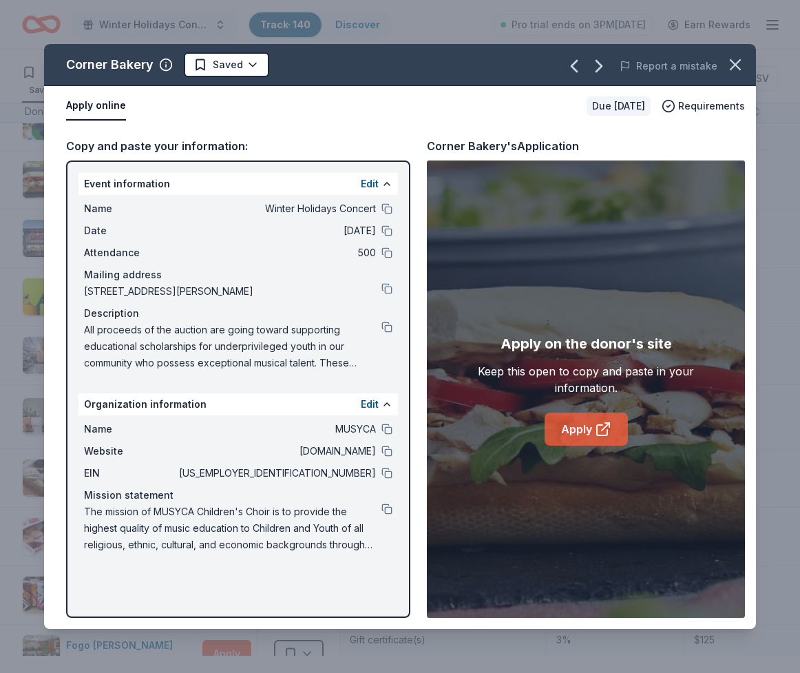
click at [594, 445] on link "Apply" at bounding box center [586, 429] width 83 height 33
click at [644, 74] on button "Report a mistake" at bounding box center [669, 66] width 98 height 17
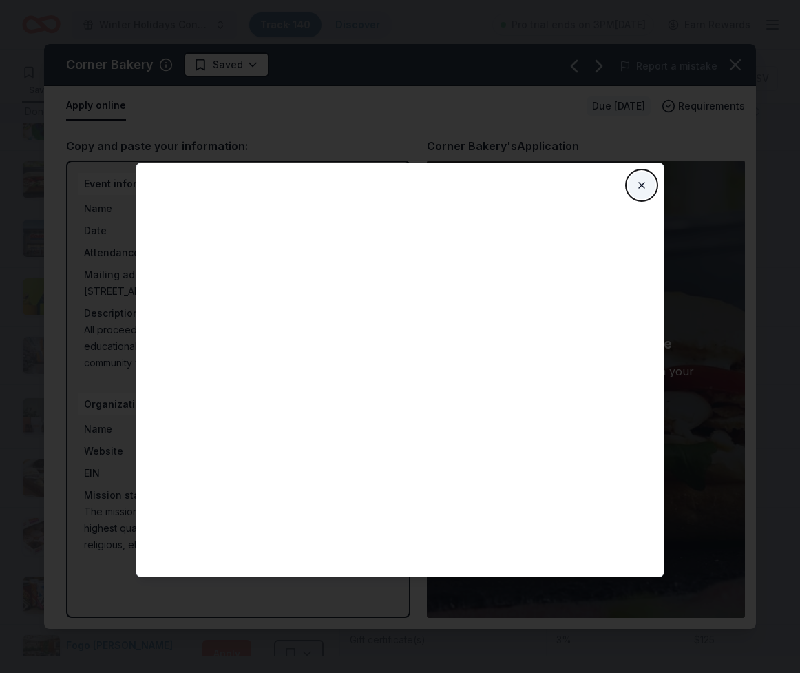
click at [656, 198] on button "Close" at bounding box center [642, 185] width 28 height 28
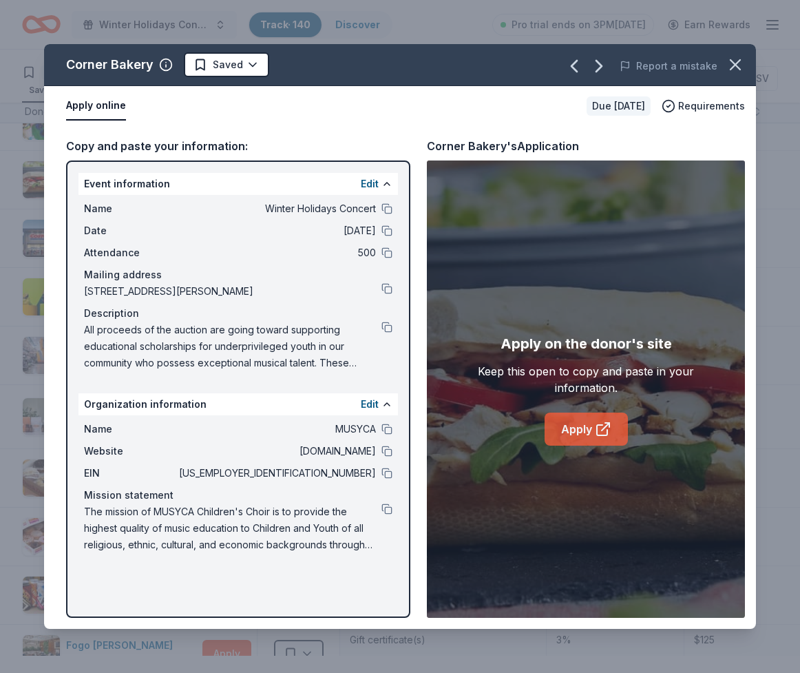
click at [576, 446] on link "Apply" at bounding box center [586, 429] width 83 height 33
click at [731, 70] on icon "button" at bounding box center [736, 65] width 10 height 10
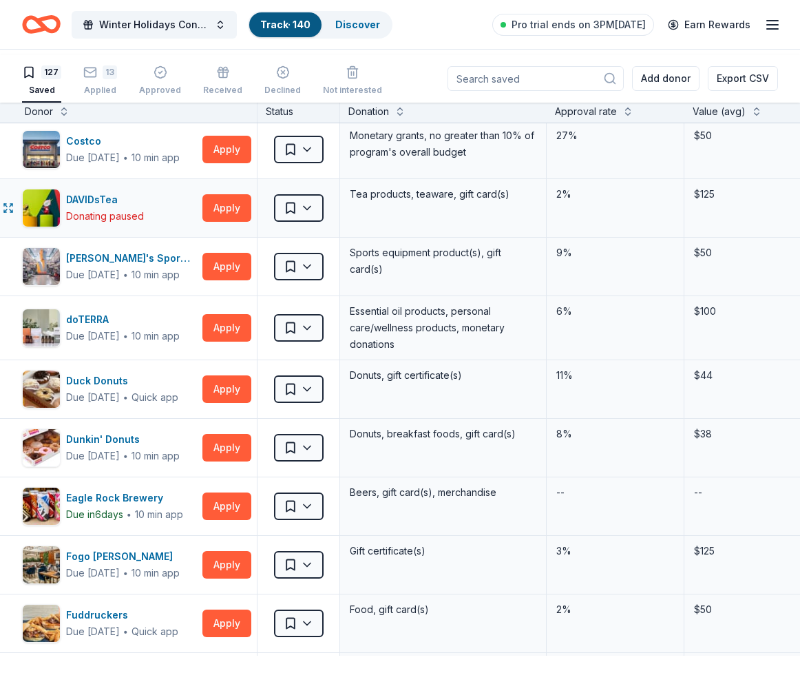
scroll to position [1468, 6]
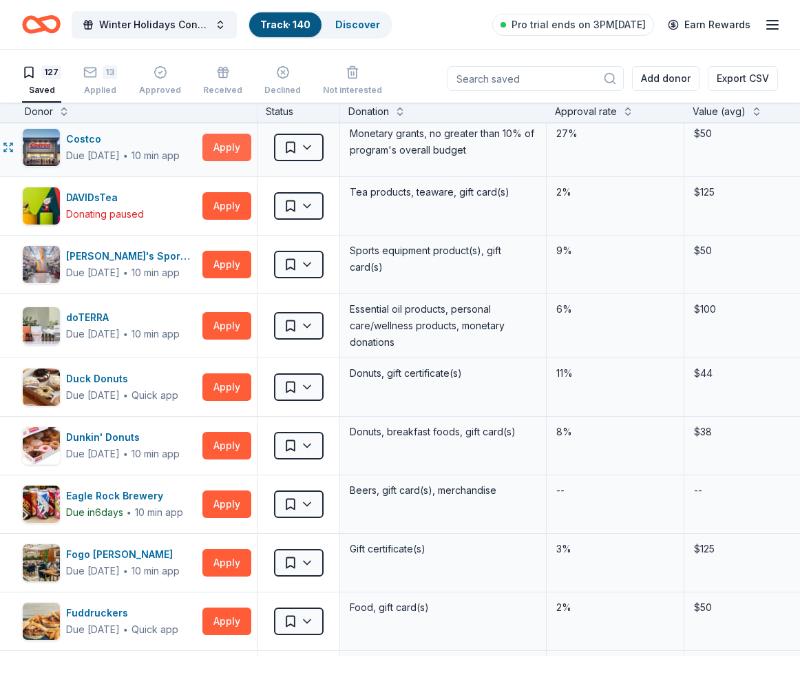
click at [222, 161] on button "Apply" at bounding box center [226, 148] width 49 height 28
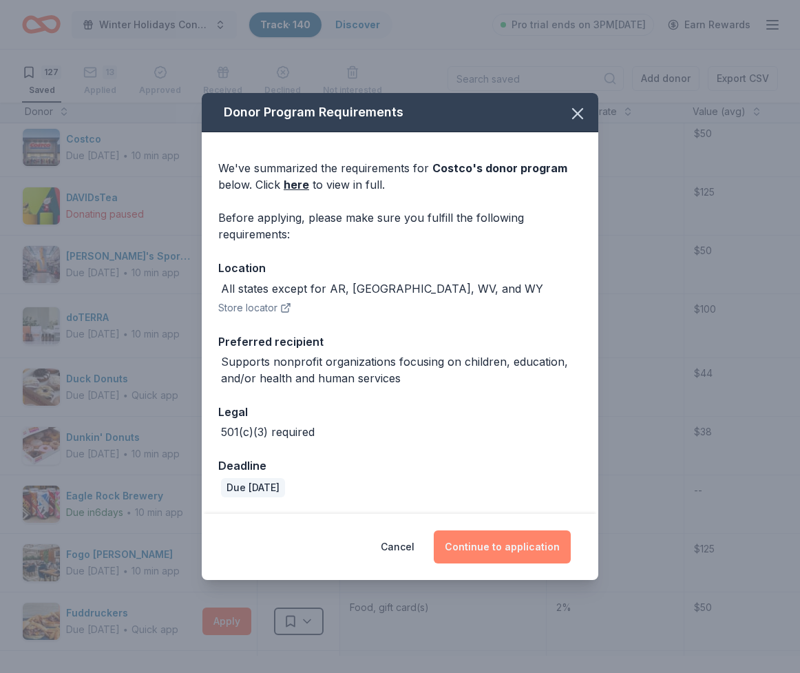
click at [492, 563] on button "Continue to application" at bounding box center [502, 546] width 137 height 33
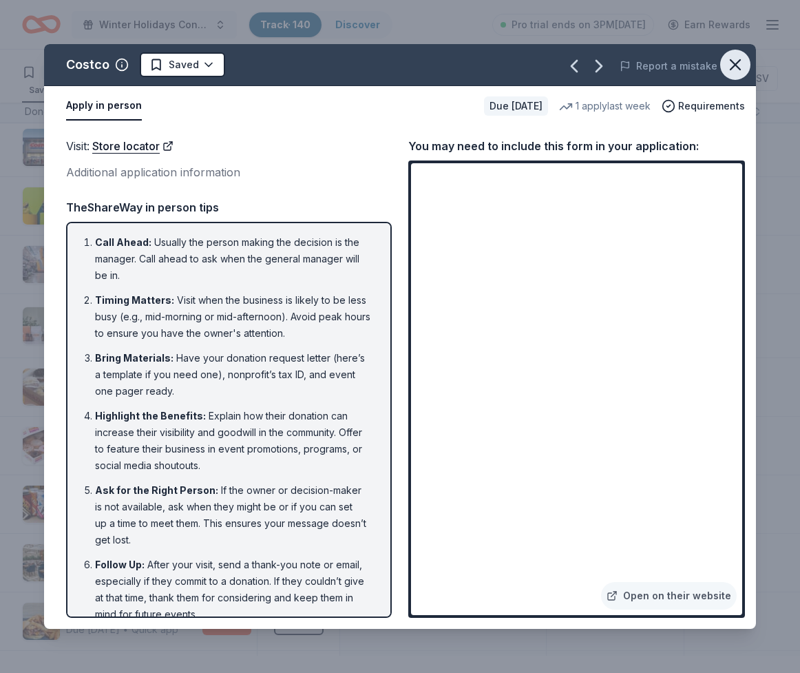
click at [729, 74] on icon "button" at bounding box center [735, 64] width 19 height 19
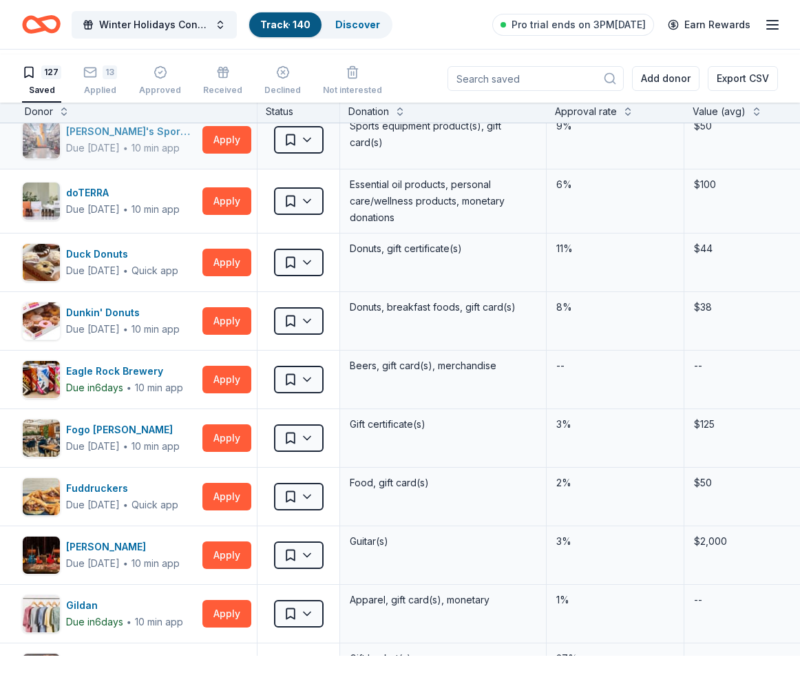
scroll to position [1601, 6]
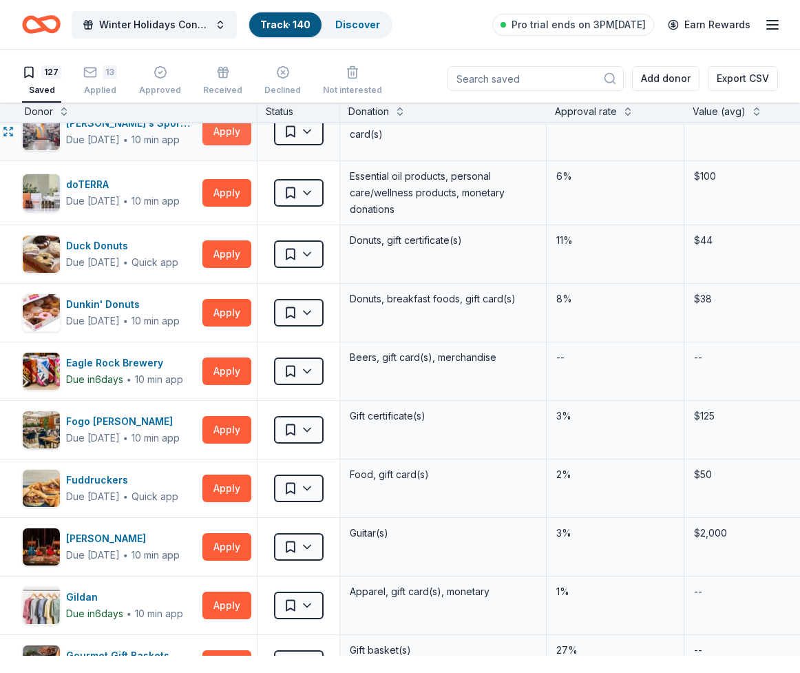
click at [226, 145] on button "Apply" at bounding box center [226, 132] width 49 height 28
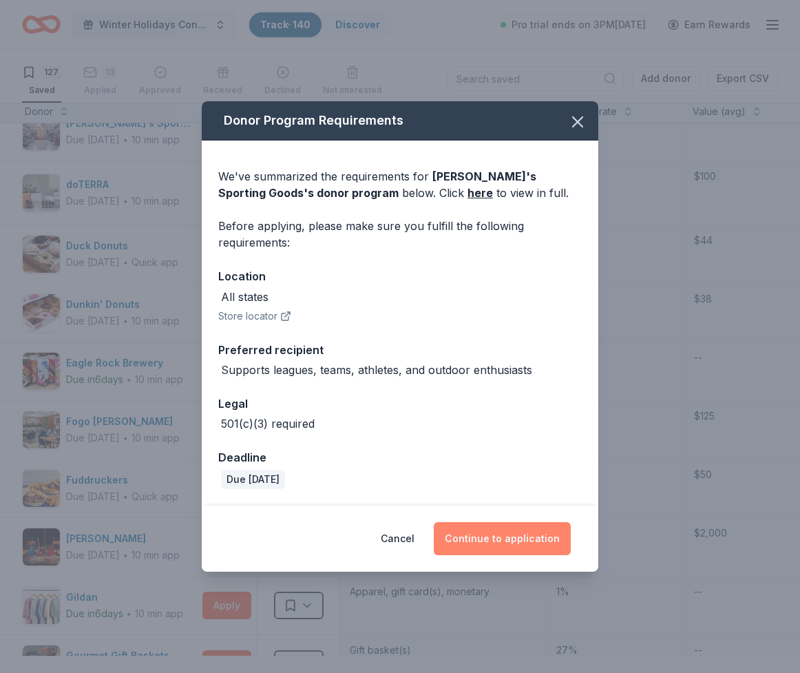
click at [455, 555] on button "Continue to application" at bounding box center [502, 538] width 137 height 33
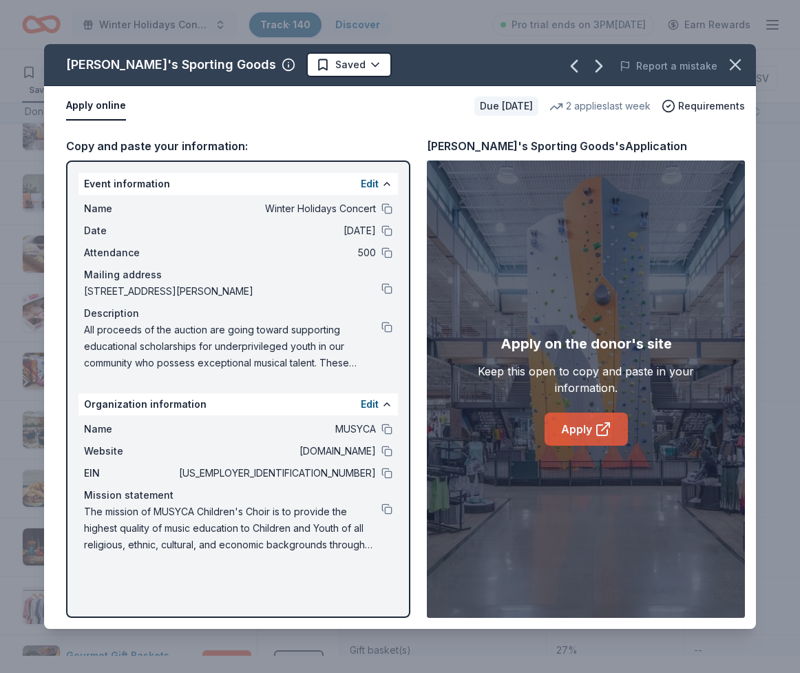
click at [612, 437] on icon at bounding box center [603, 429] width 17 height 17
drag, startPoint x: 721, startPoint y: 84, endPoint x: 711, endPoint y: 92, distance: 12.8
click at [726, 74] on icon "button" at bounding box center [735, 64] width 19 height 19
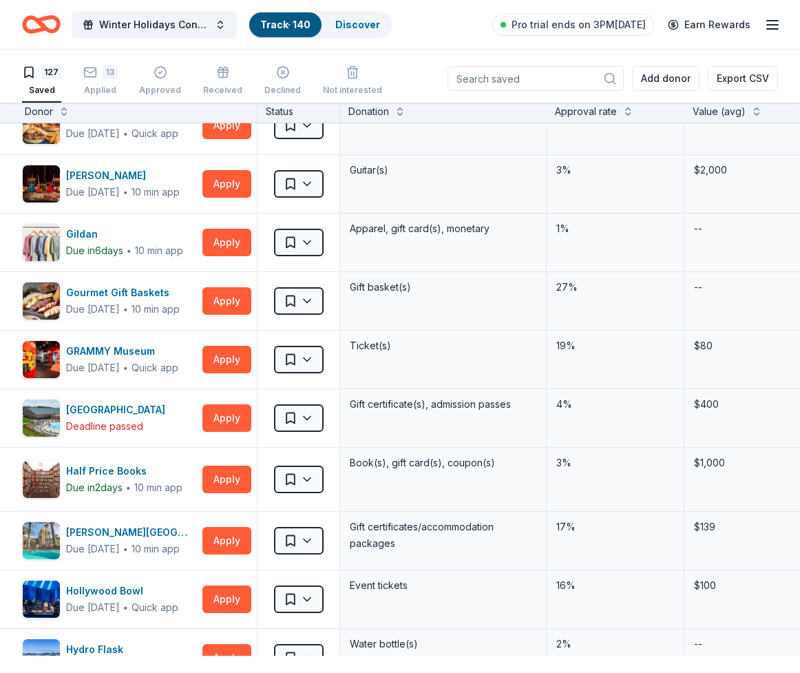
scroll to position [1967, 6]
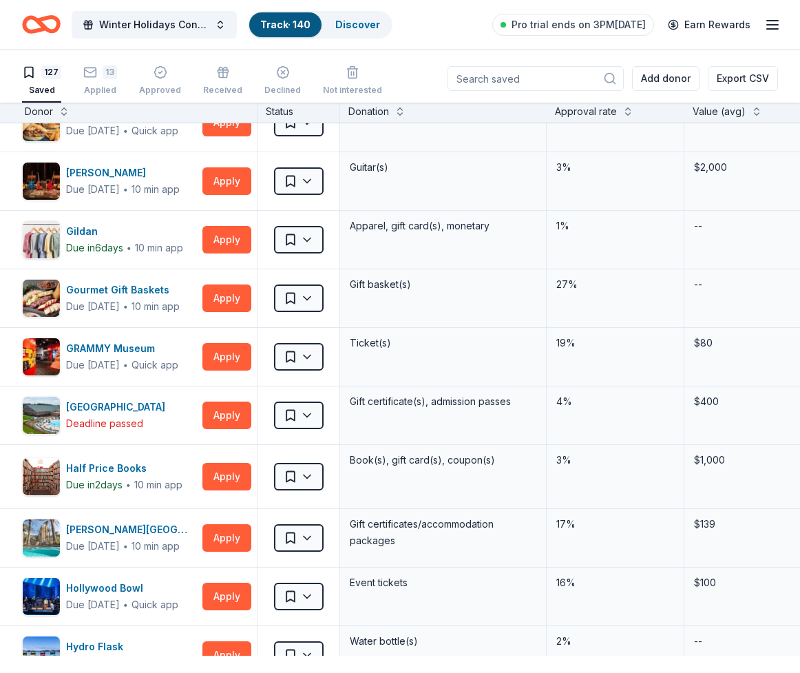
click at [226, 78] on button "Apply" at bounding box center [226, 64] width 49 height 28
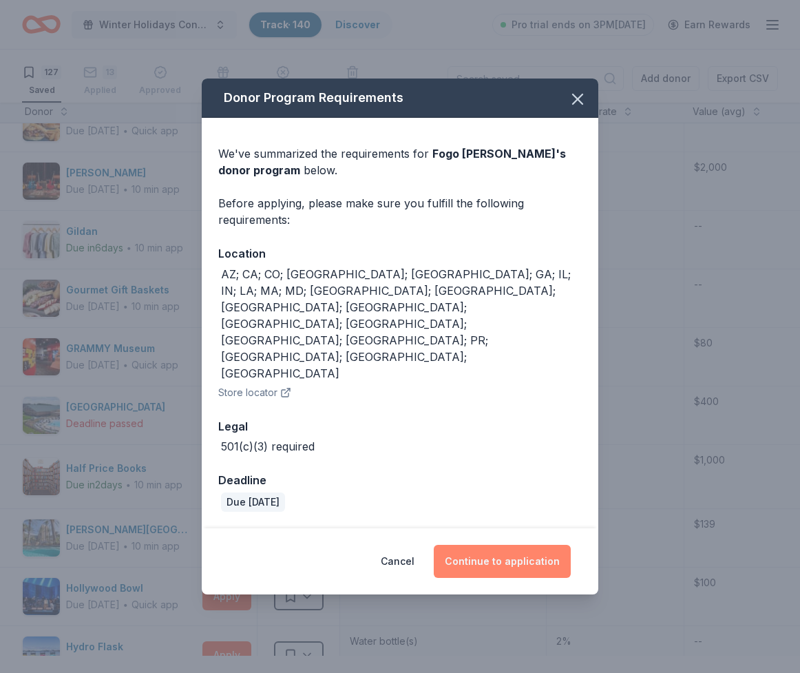
click at [486, 564] on button "Continue to application" at bounding box center [502, 561] width 137 height 33
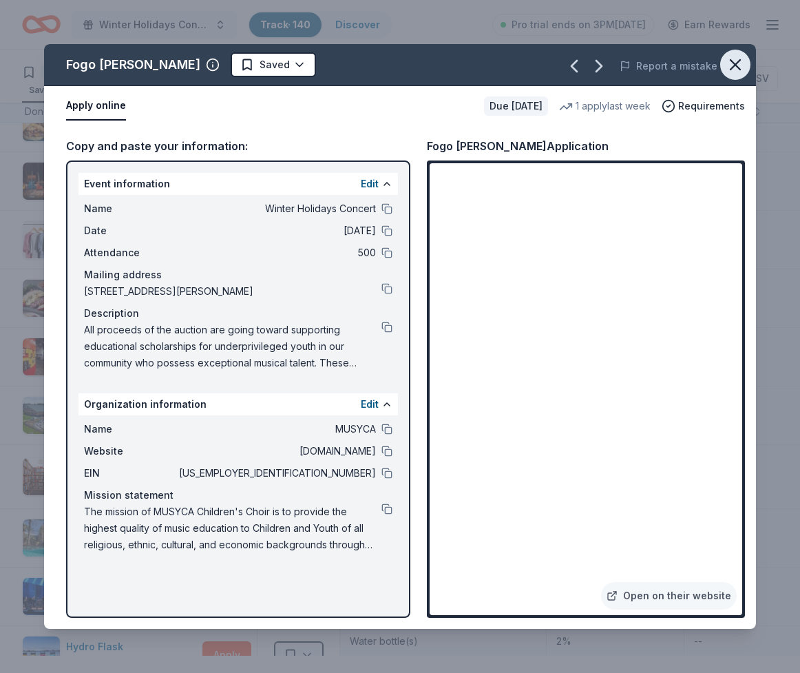
click at [726, 74] on icon "button" at bounding box center [735, 64] width 19 height 19
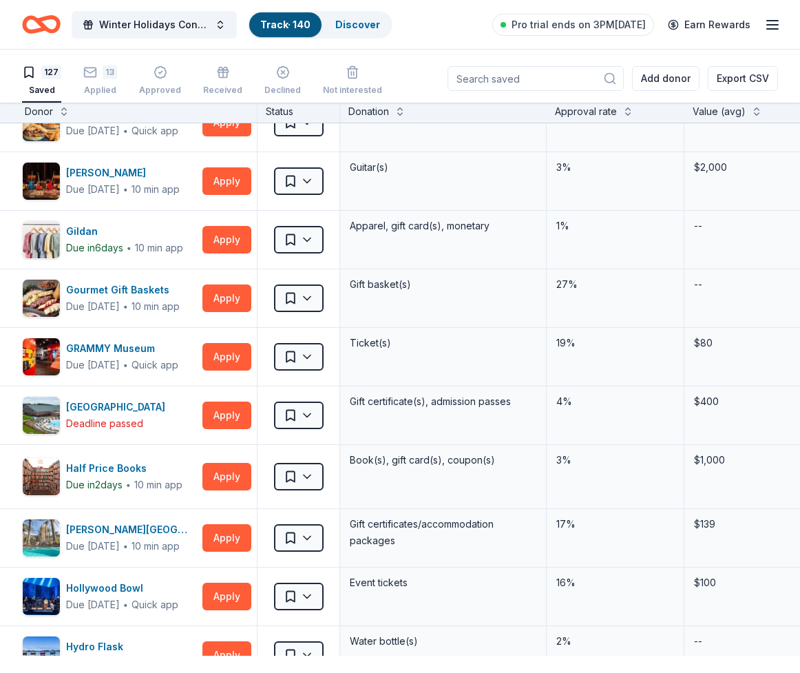
click at [238, 78] on button "Apply" at bounding box center [226, 64] width 49 height 28
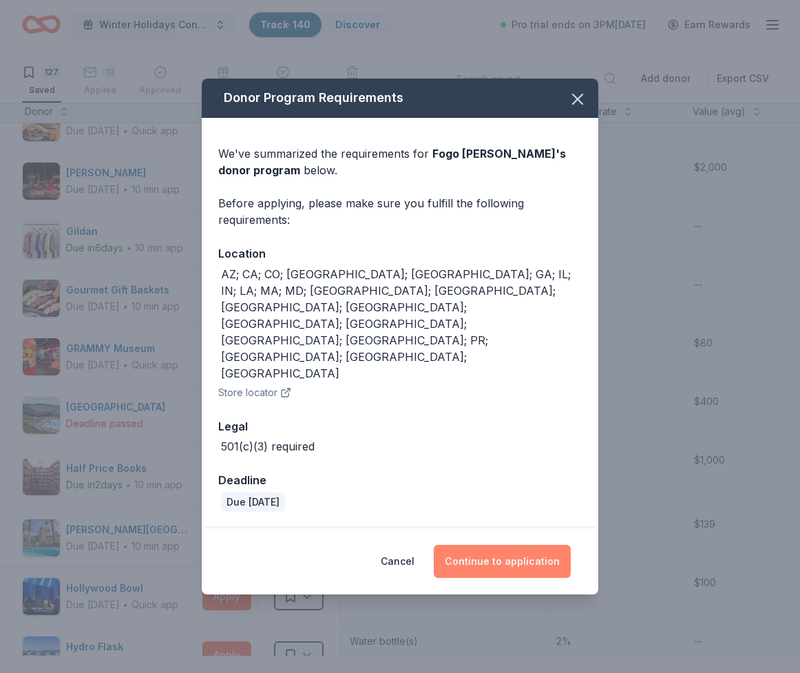
drag, startPoint x: 528, startPoint y: 566, endPoint x: 519, endPoint y: 566, distance: 9.0
click at [528, 566] on button "Continue to application" at bounding box center [502, 561] width 137 height 33
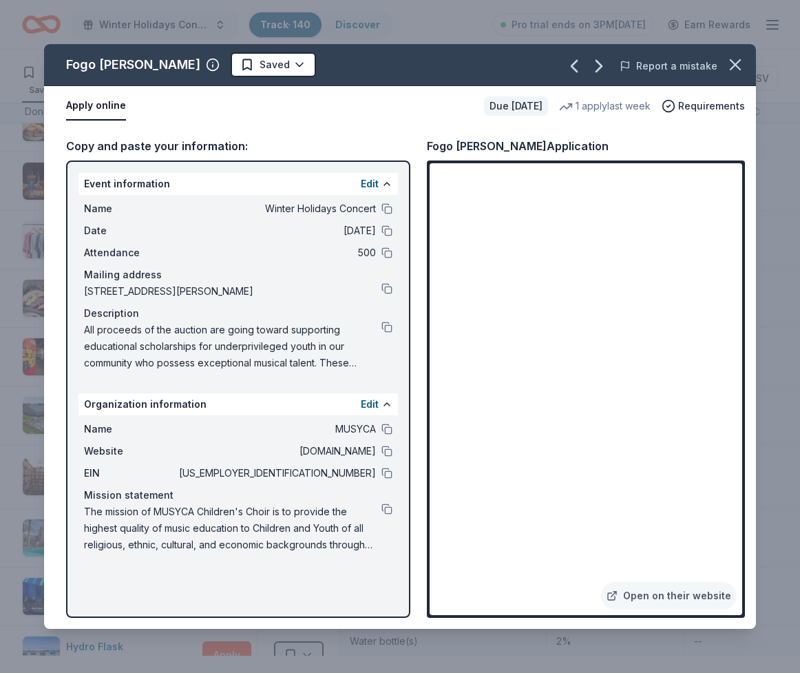
click at [634, 74] on button "Report a mistake" at bounding box center [669, 66] width 98 height 17
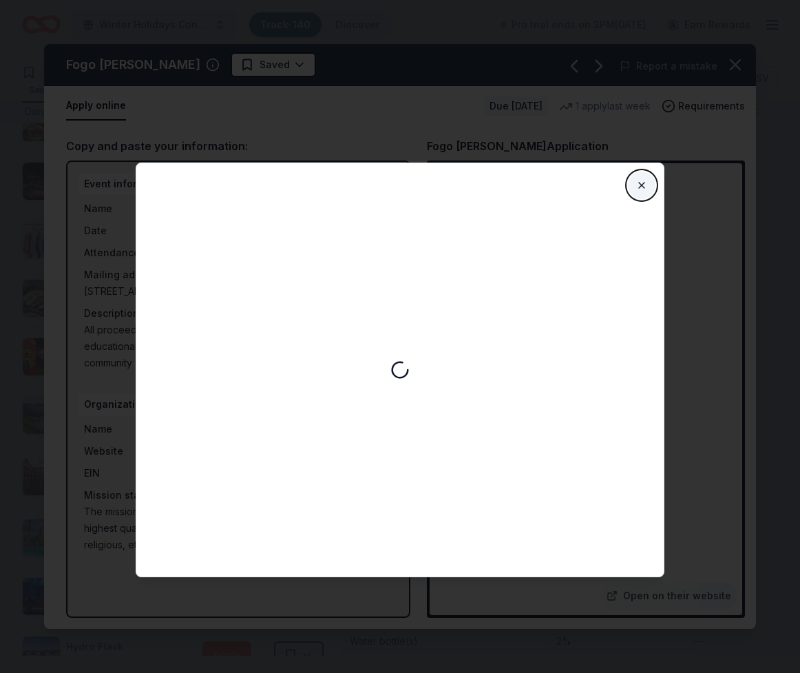
click at [656, 194] on button "Close" at bounding box center [642, 185] width 28 height 28
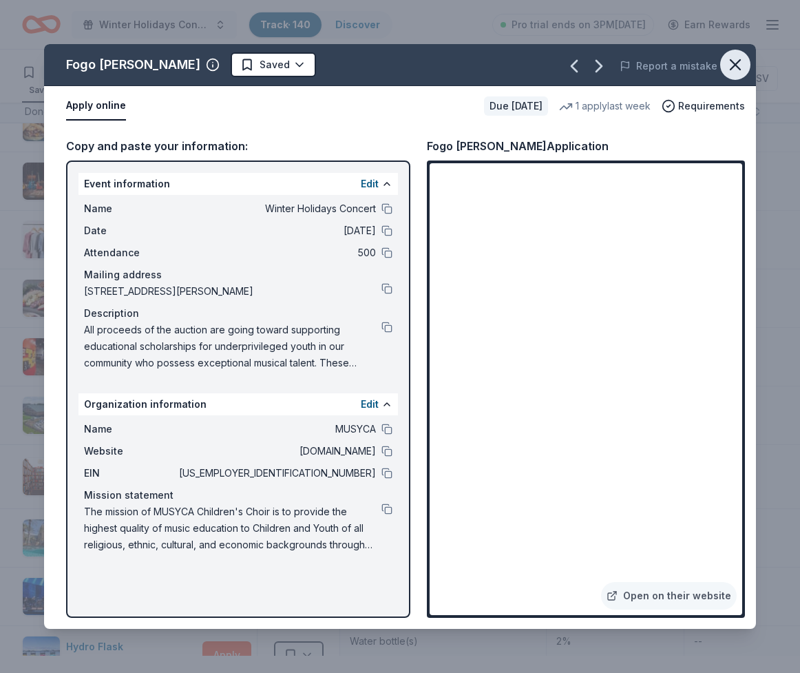
click at [731, 70] on icon "button" at bounding box center [736, 65] width 10 height 10
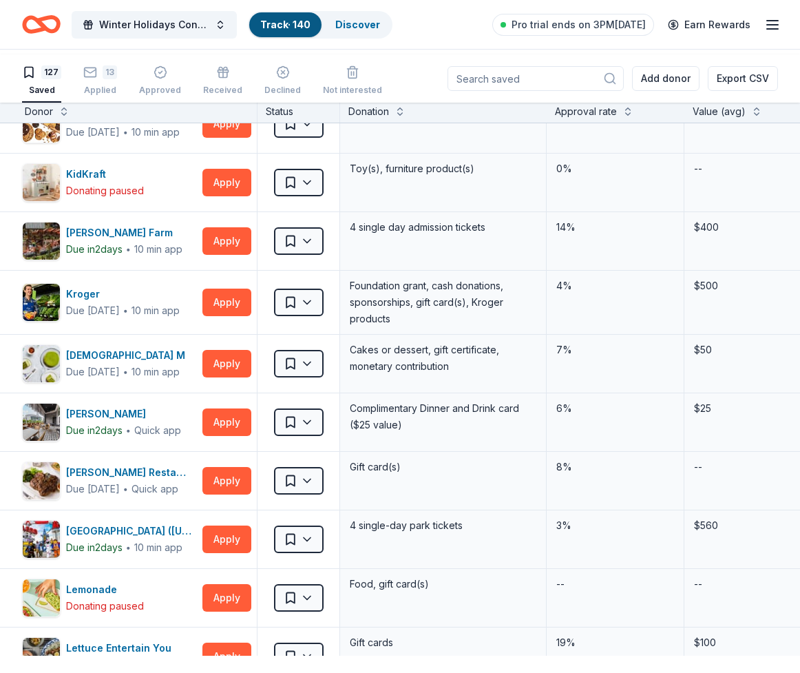
scroll to position [2678, 6]
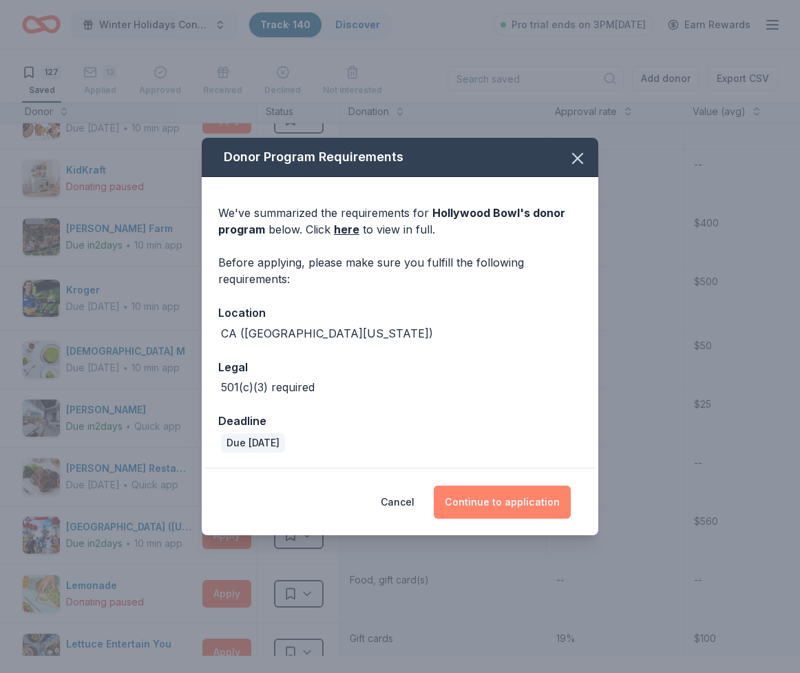
click at [514, 519] on button "Continue to application" at bounding box center [502, 502] width 137 height 33
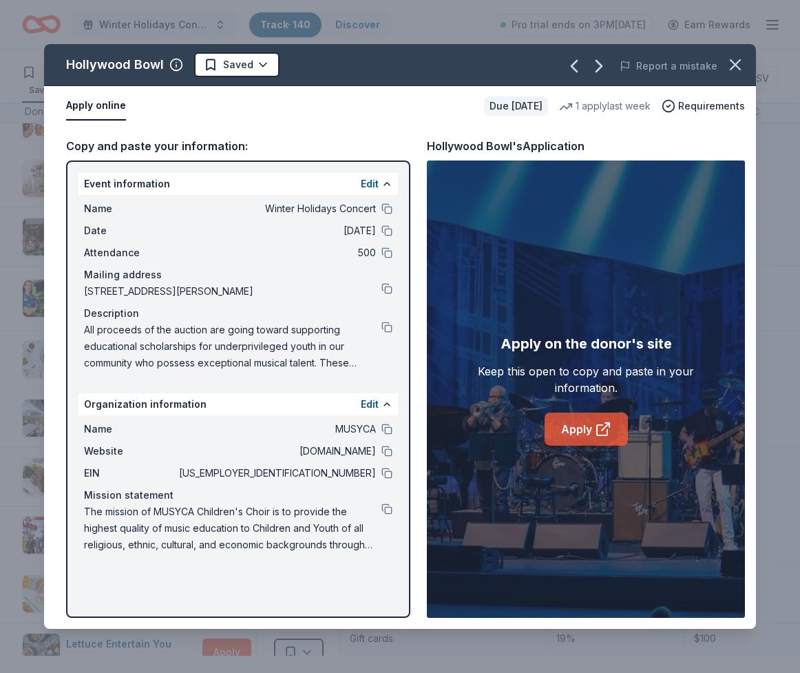
click at [596, 446] on link "Apply" at bounding box center [586, 429] width 83 height 33
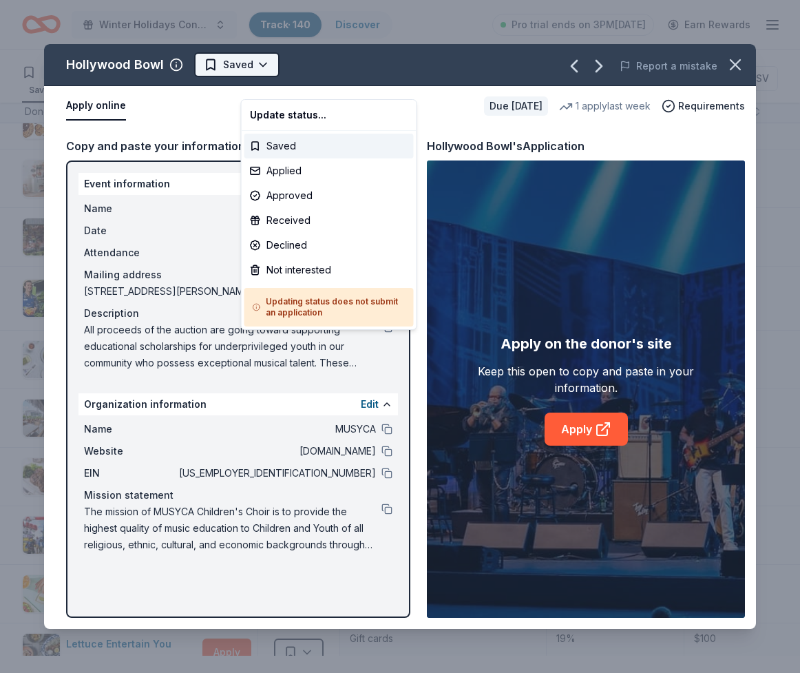
click at [276, 86] on html "Winter Holidays Concert Track · 140 Discover Pro trial ends on 3PM, 10/20 Earn …" at bounding box center [400, 336] width 800 height 673
click at [266, 183] on div "Applied" at bounding box center [328, 170] width 169 height 25
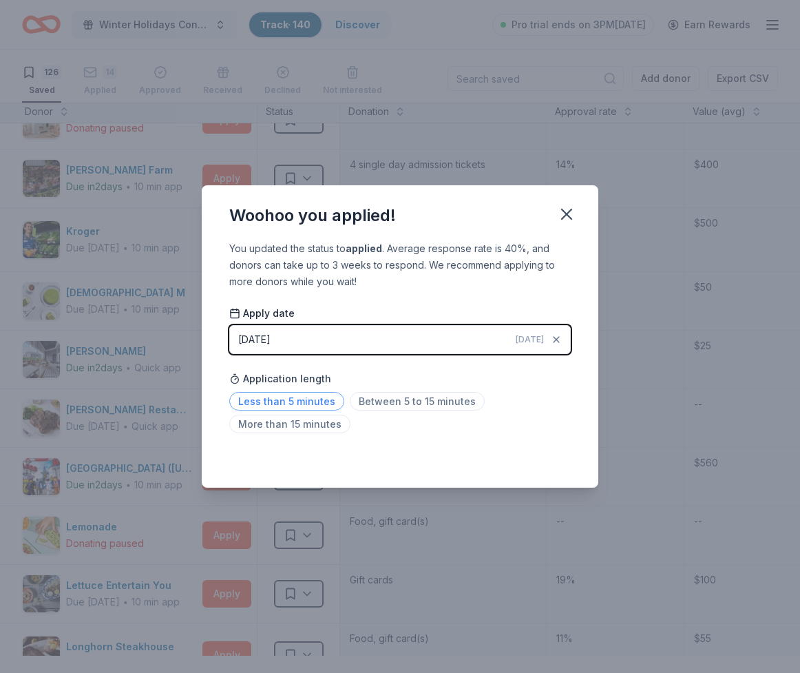
click at [258, 410] on span "Less than 5 minutes" at bounding box center [286, 401] width 115 height 19
drag, startPoint x: 607, startPoint y: 182, endPoint x: 550, endPoint y: 235, distance: 78.0
click at [572, 209] on icon "button" at bounding box center [567, 214] width 10 height 10
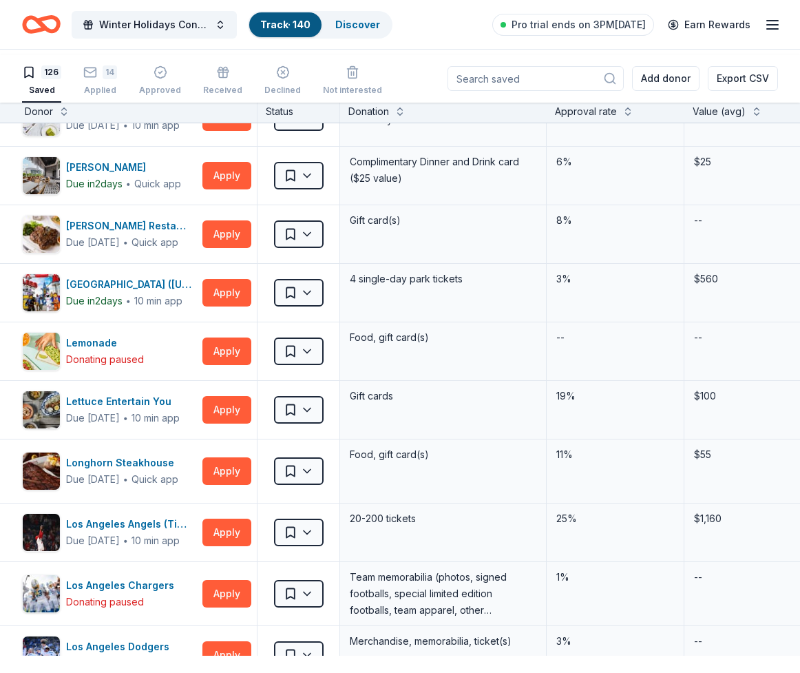
scroll to position [2864, 6]
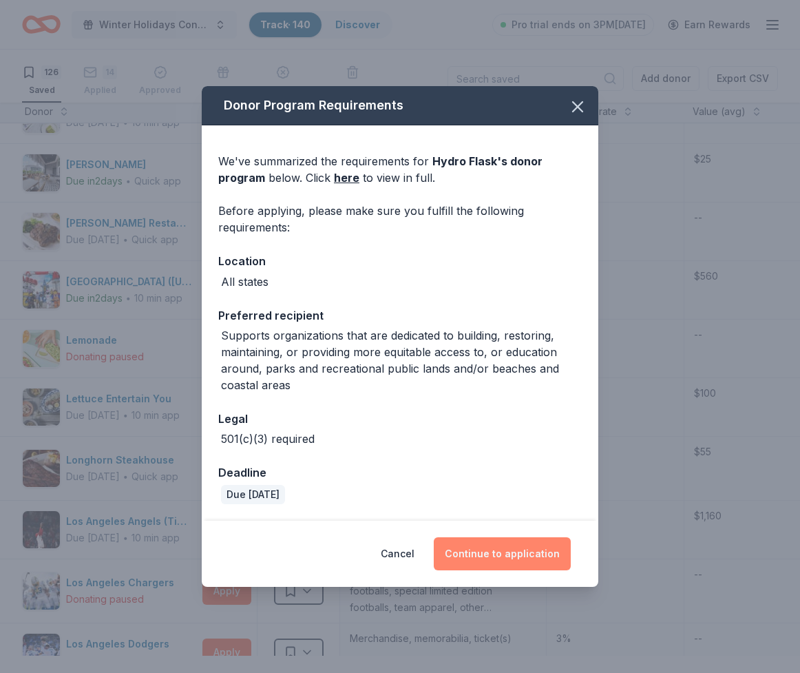
click at [518, 570] on button "Continue to application" at bounding box center [502, 553] width 137 height 33
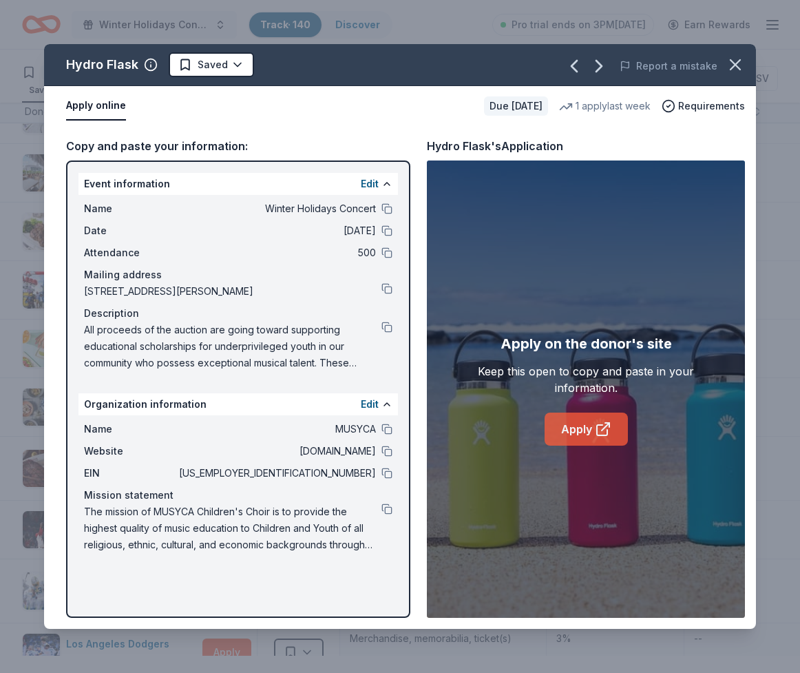
click at [590, 446] on link "Apply" at bounding box center [586, 429] width 83 height 33
click at [726, 74] on icon "button" at bounding box center [735, 64] width 19 height 19
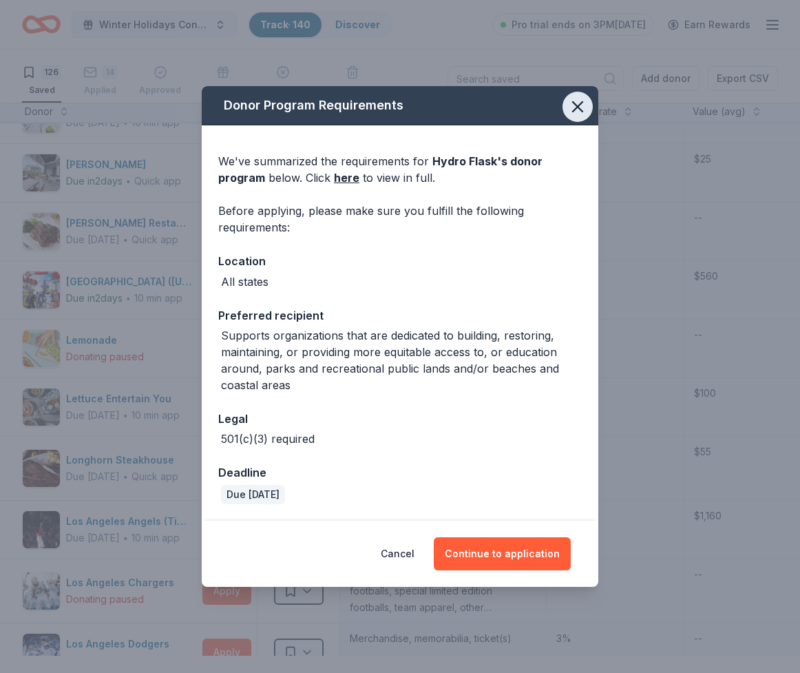
click at [593, 92] on button "button" at bounding box center [578, 107] width 30 height 30
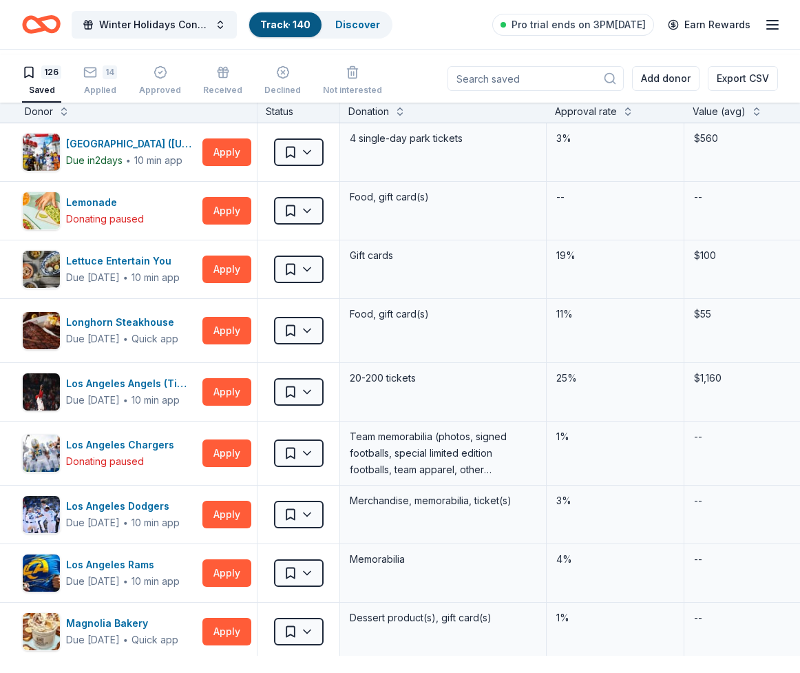
scroll to position [3006, 6]
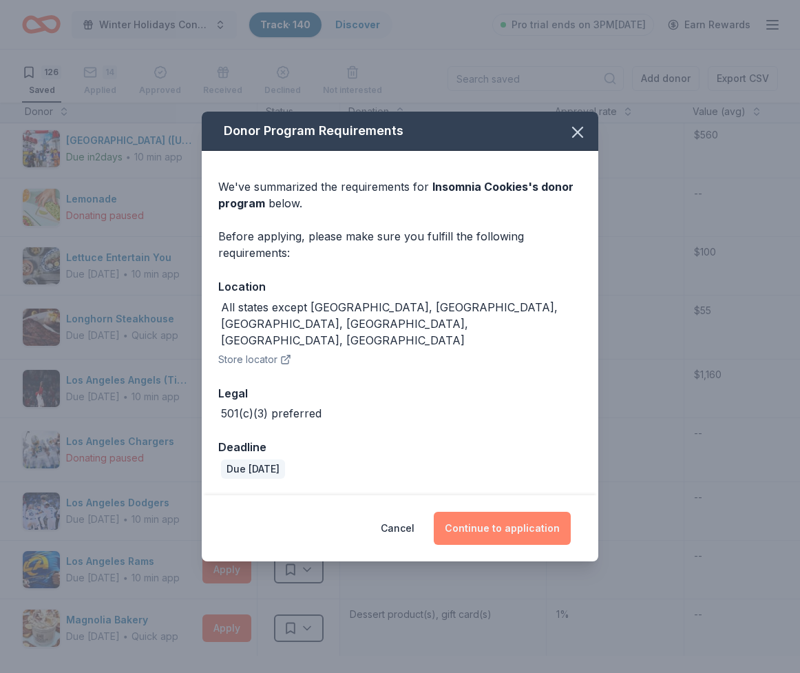
click at [552, 545] on button "Continue to application" at bounding box center [502, 528] width 137 height 33
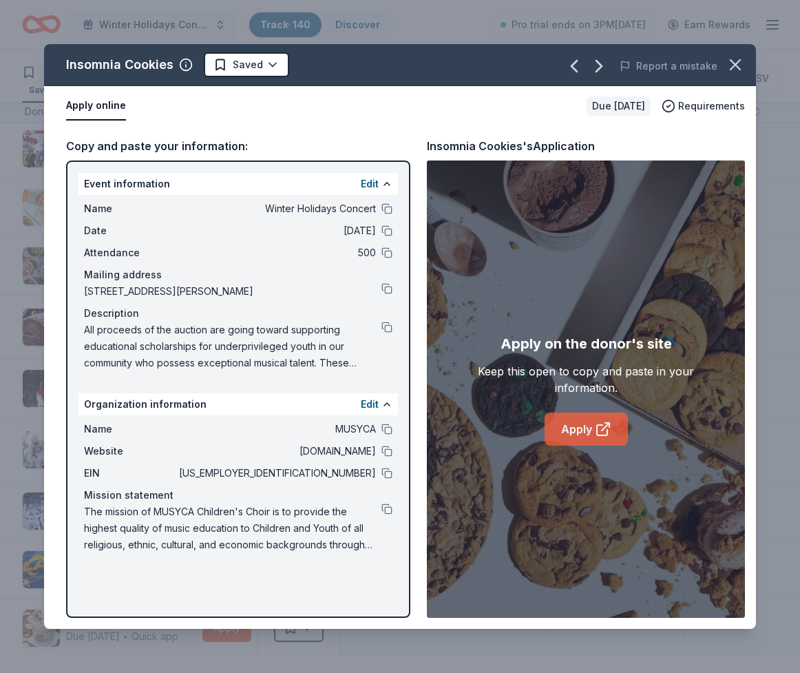
click at [607, 437] on icon at bounding box center [603, 429] width 17 height 17
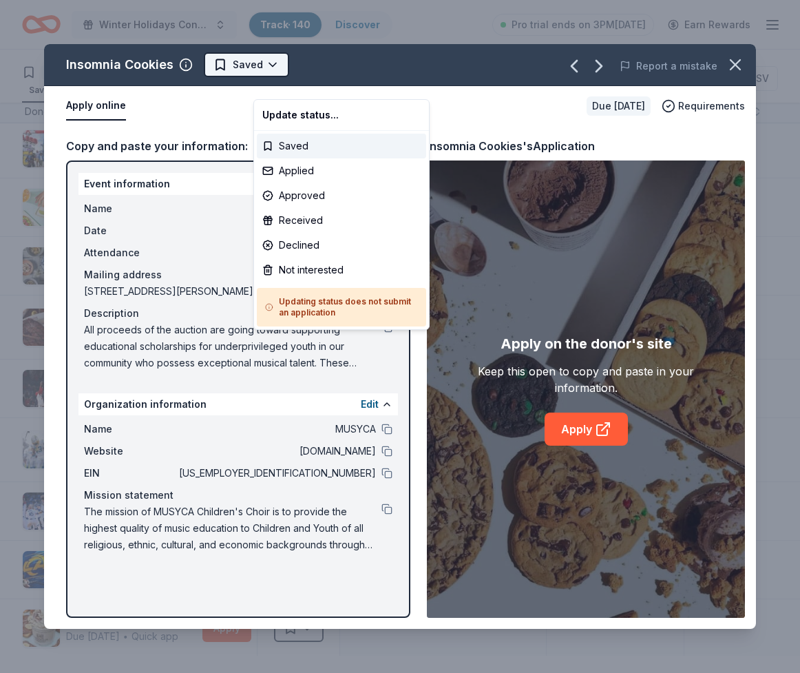
click at [285, 73] on html "Winter Holidays Concert Track · 140 Discover Pro trial ends on 3PM, 10/20 Earn …" at bounding box center [400, 336] width 800 height 673
click at [282, 183] on div "Applied" at bounding box center [341, 170] width 169 height 25
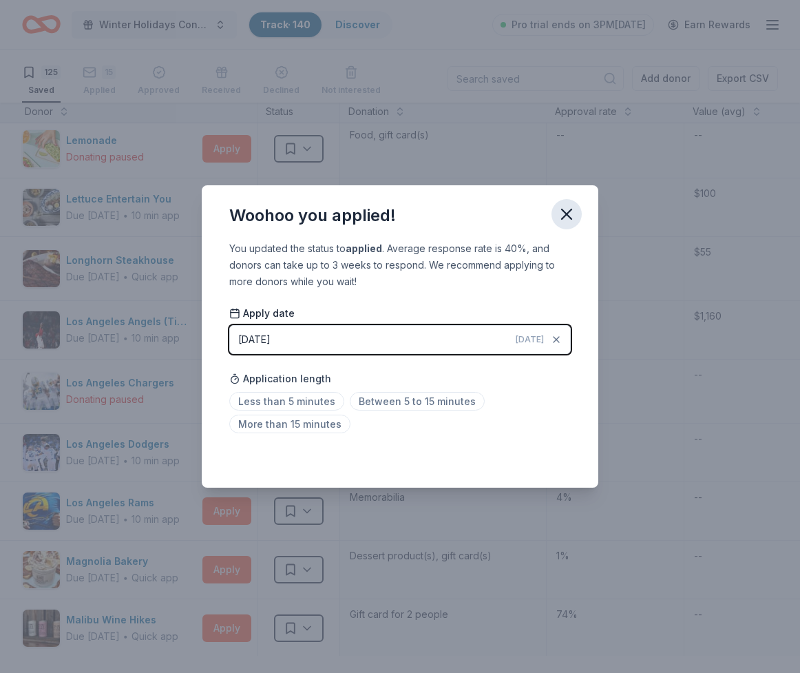
click at [572, 209] on icon "button" at bounding box center [567, 214] width 10 height 10
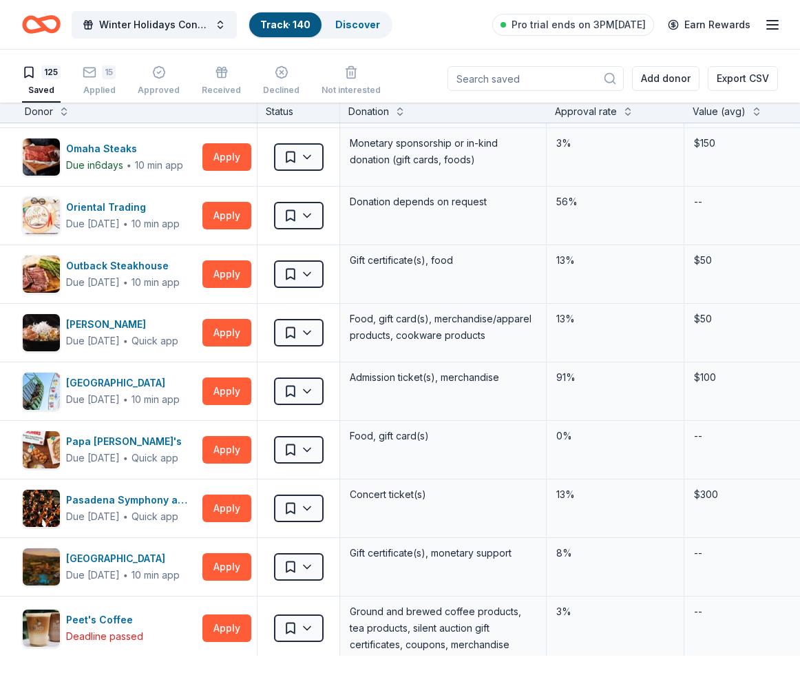
scroll to position [4099, 6]
